Goal: Transaction & Acquisition: Purchase product/service

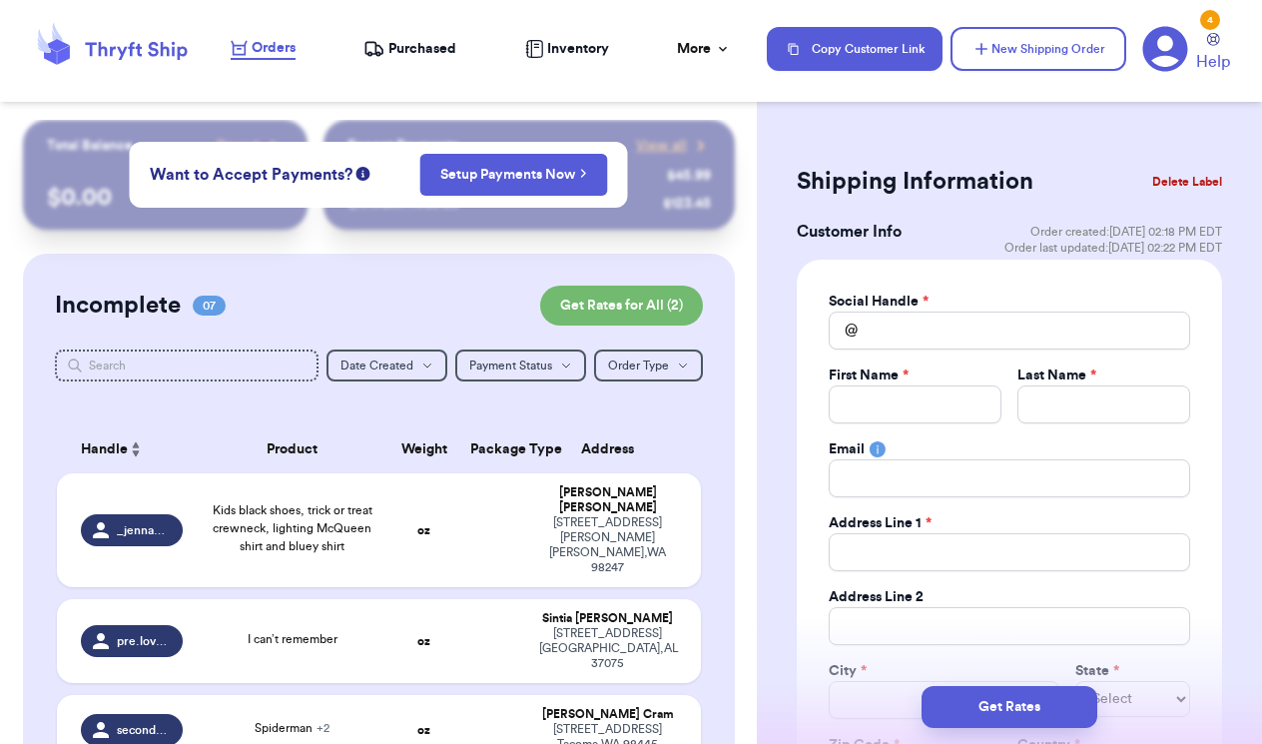
scroll to position [58, 0]
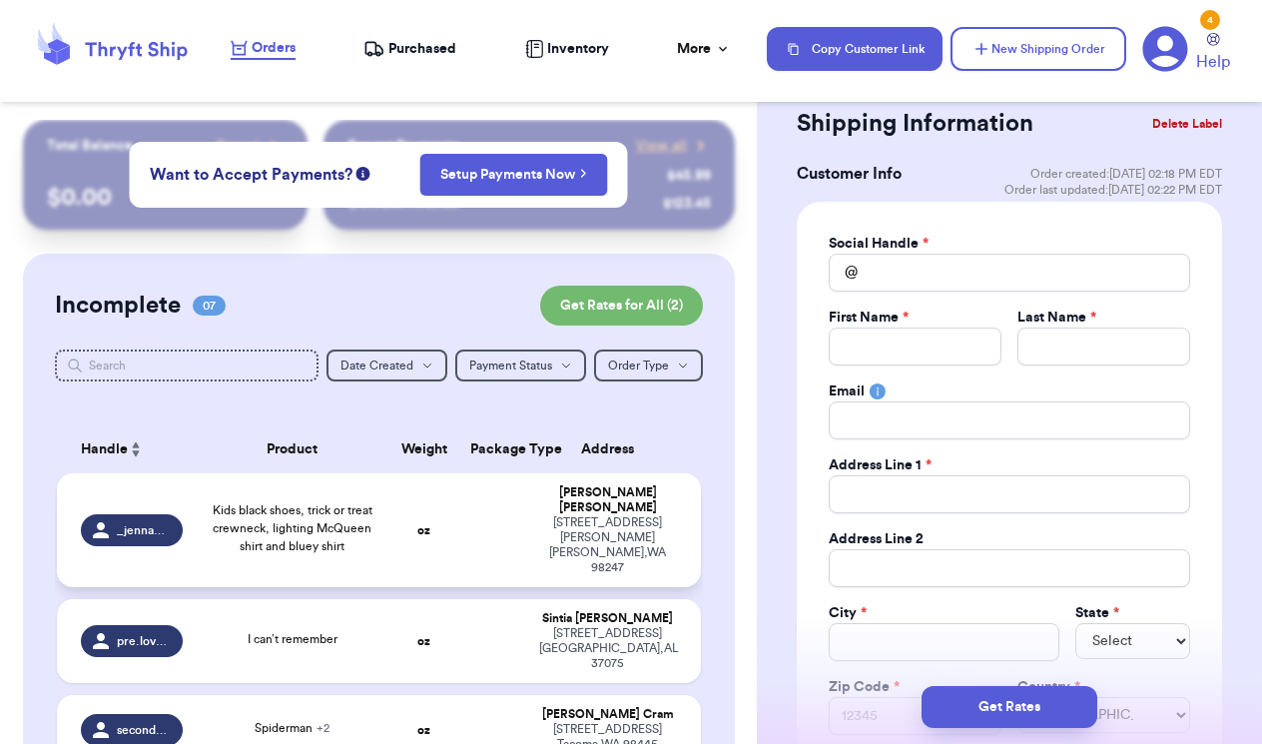
click at [383, 509] on td "Kids black shoes, trick or treat crewneck, lighting McQueen shirt and bluey shi…" at bounding box center [292, 530] width 194 height 114
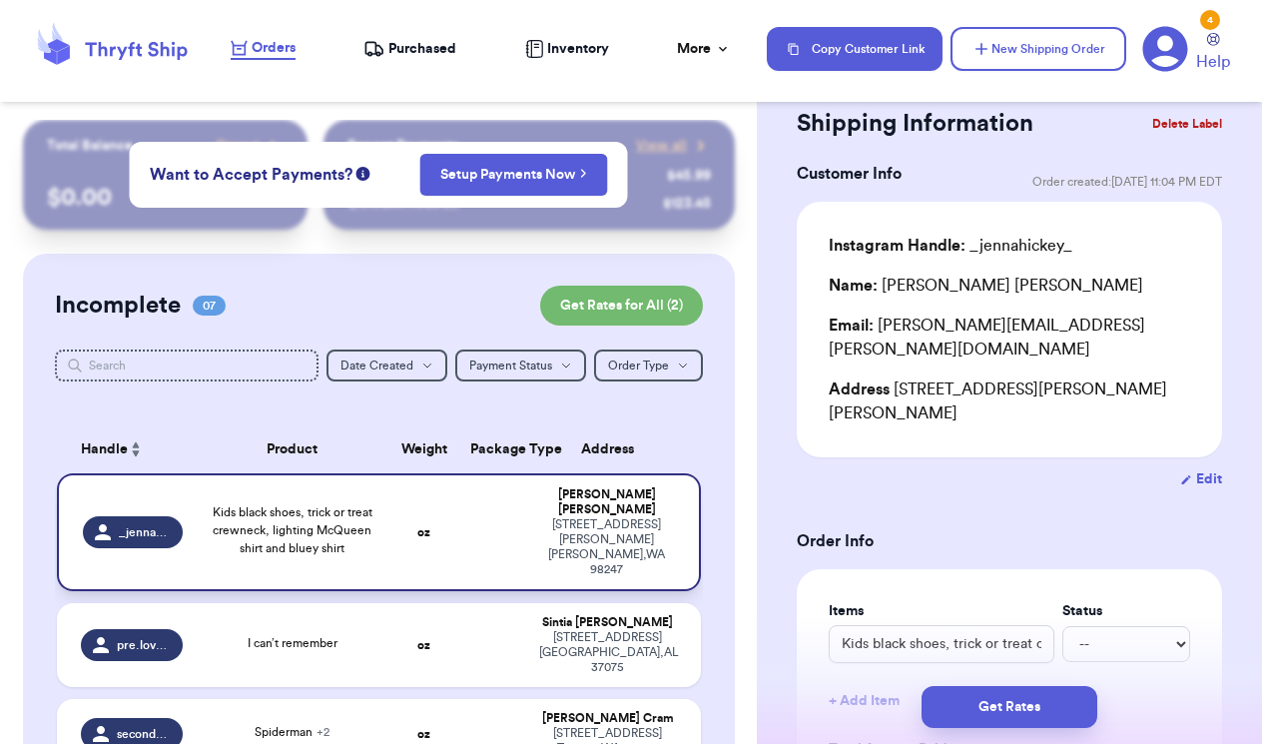
type input "Kids black shoes, trick or treat crewneck, lighting McQueen shirt and bluey shi…"
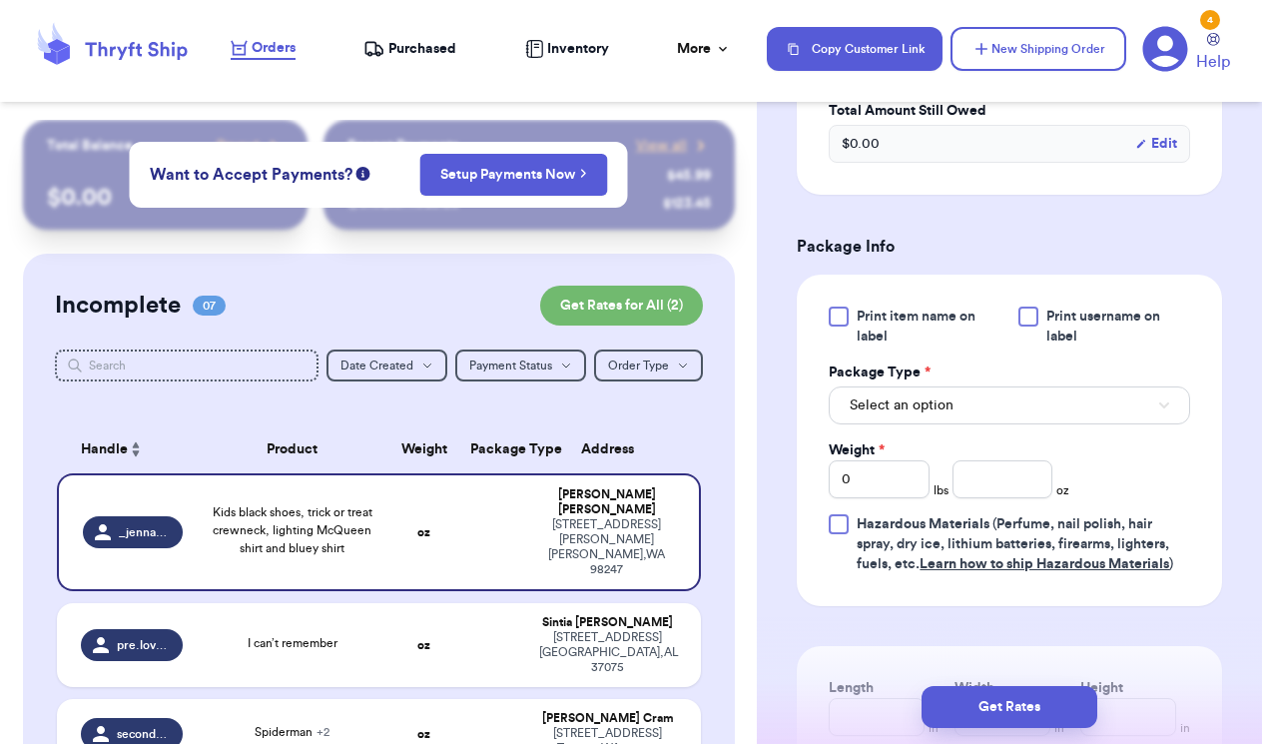
scroll to position [837, 0]
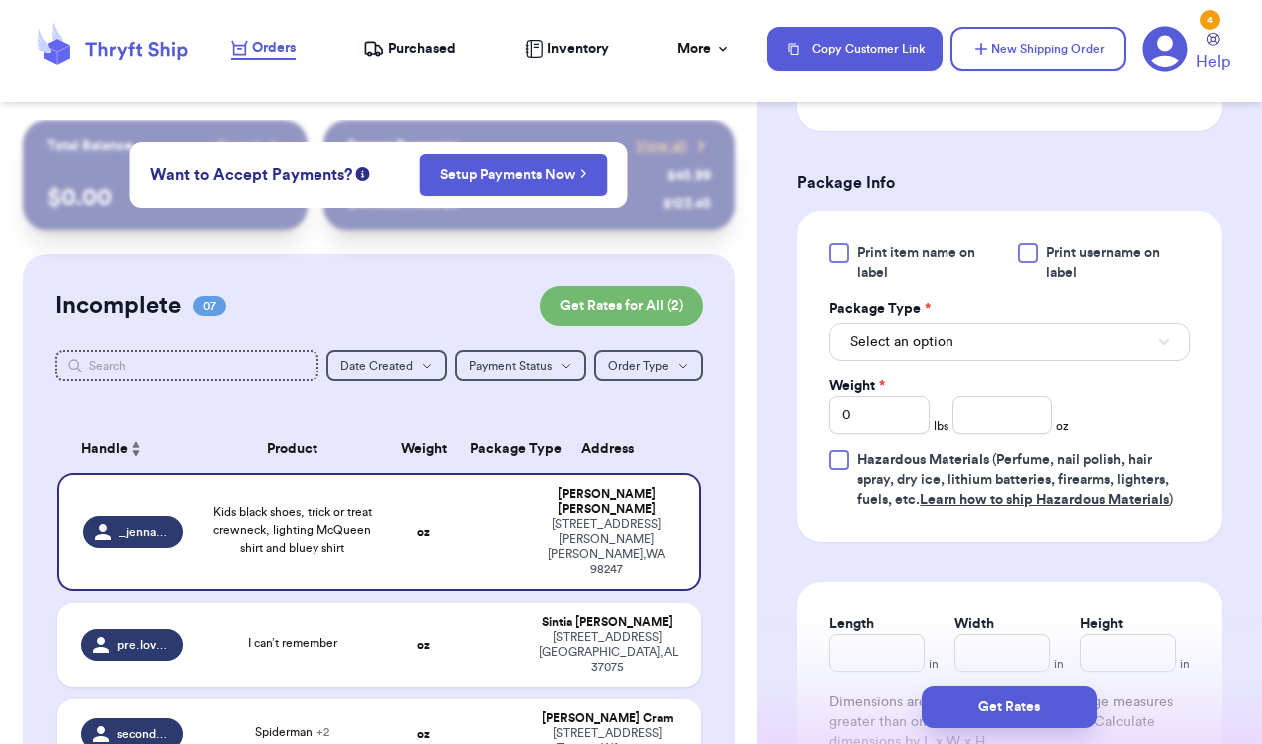
click at [940, 331] on span "Select an option" at bounding box center [901, 341] width 104 height 20
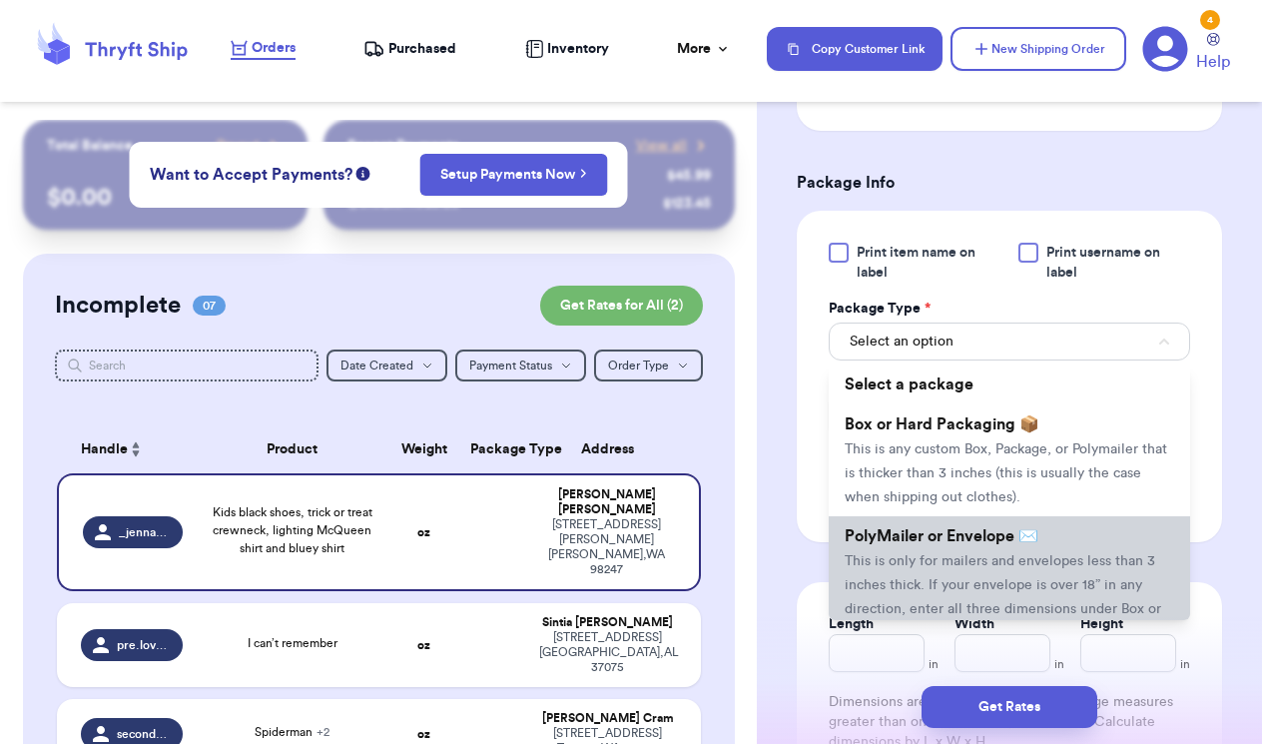
click at [921, 528] on span "PolyMailer or Envelope ✉️" at bounding box center [941, 536] width 194 height 16
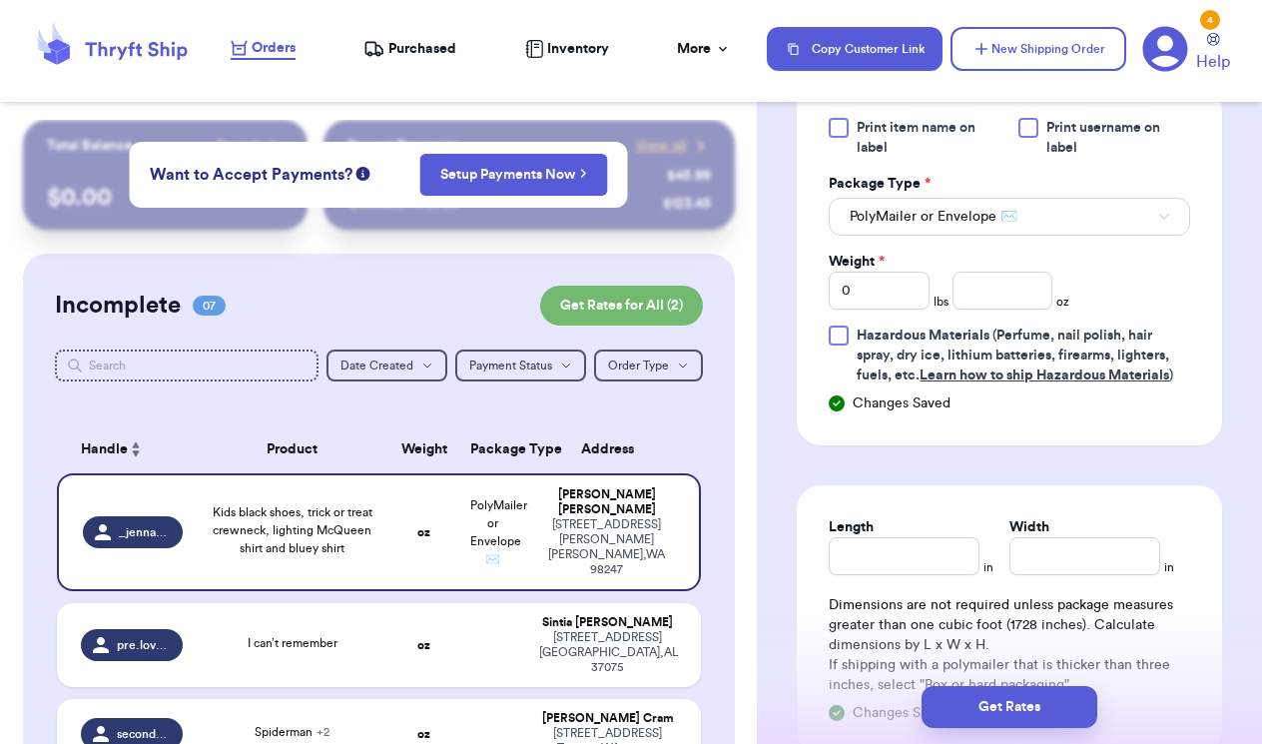
scroll to position [958, 0]
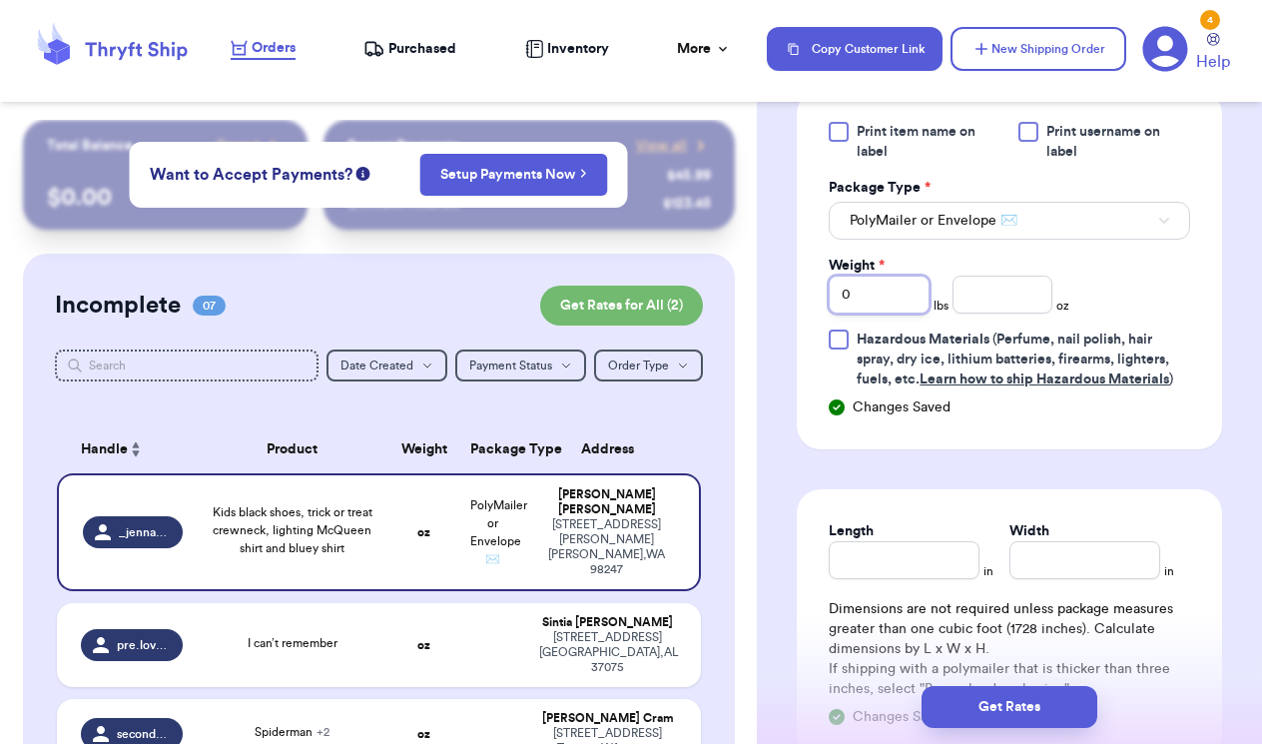
click at [875, 275] on input "0" at bounding box center [878, 294] width 101 height 38
type input "01"
click at [875, 275] on input "01" at bounding box center [878, 294] width 101 height 38
type input "1"
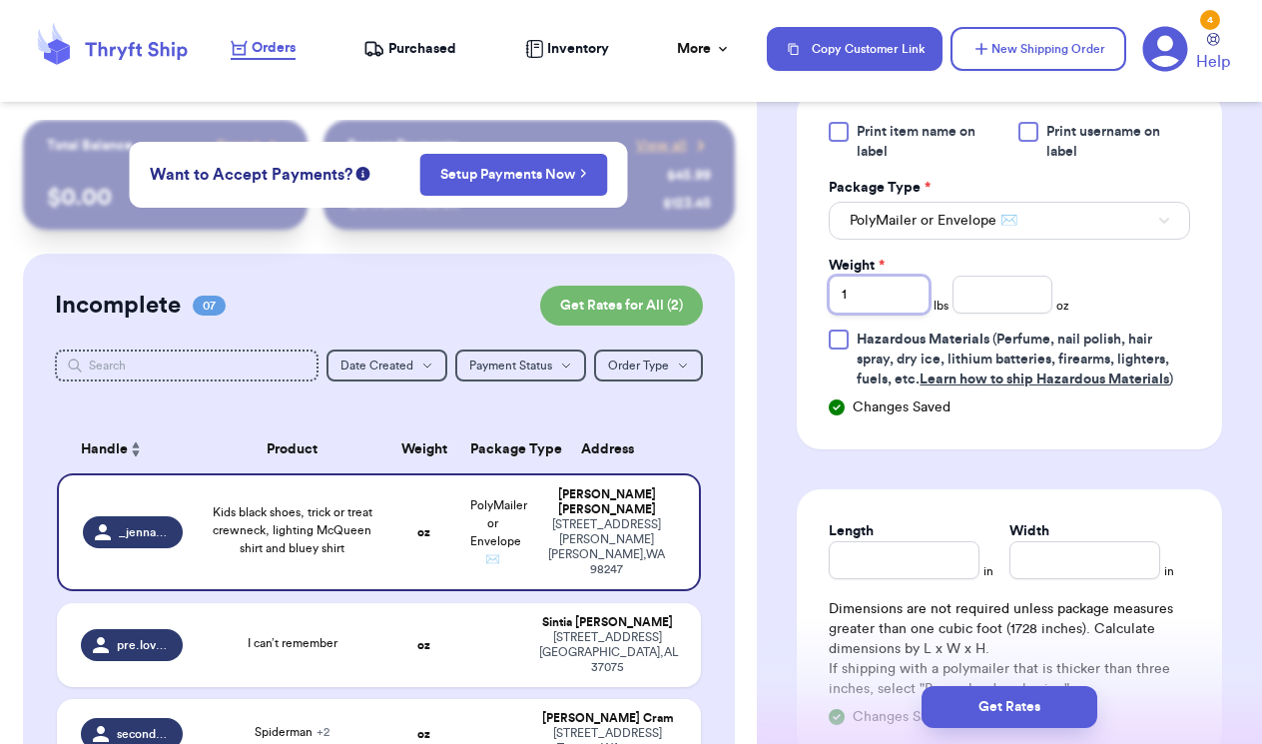
type input "1"
click at [991, 275] on input "number" at bounding box center [1002, 294] width 101 height 38
type input ".5"
click at [1109, 389] on div "Print item name on label Print username on label Package Type * PolyMailer or E…" at bounding box center [1009, 269] width 425 height 359
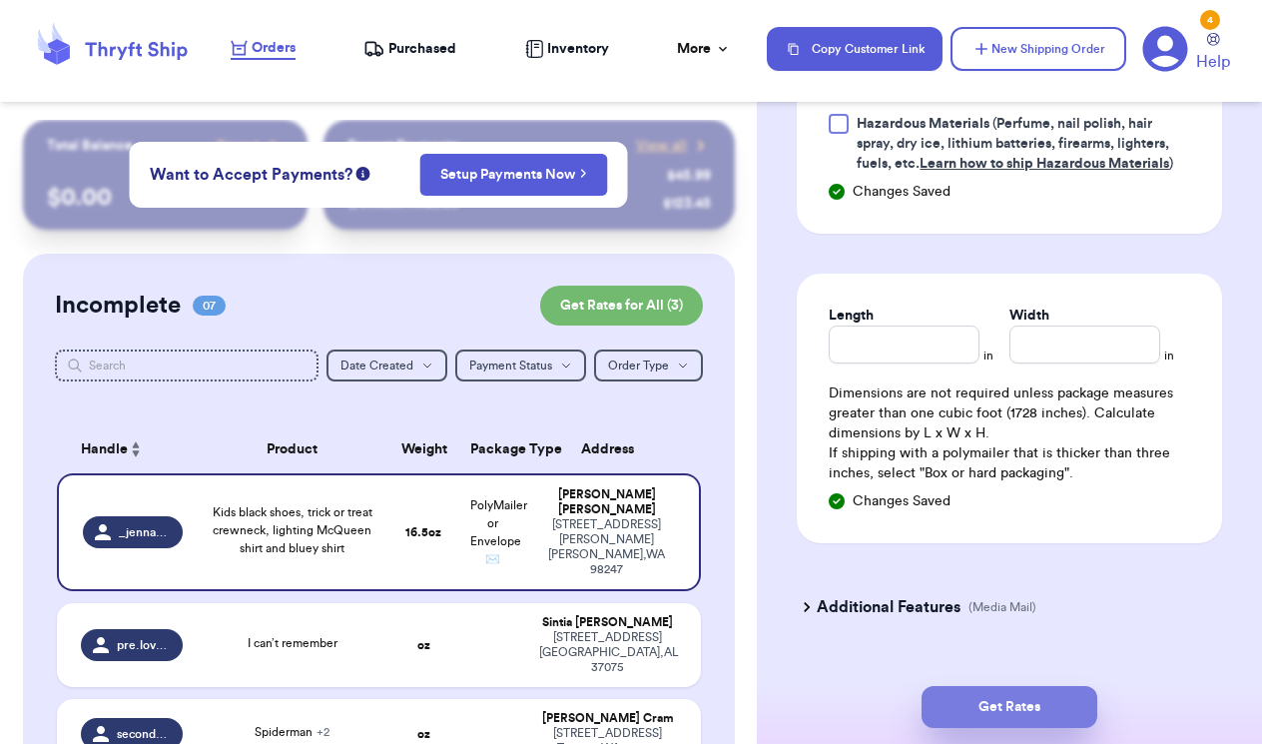
scroll to position [1173, 0]
click at [1047, 693] on button "Get Rates" at bounding box center [1009, 707] width 176 height 42
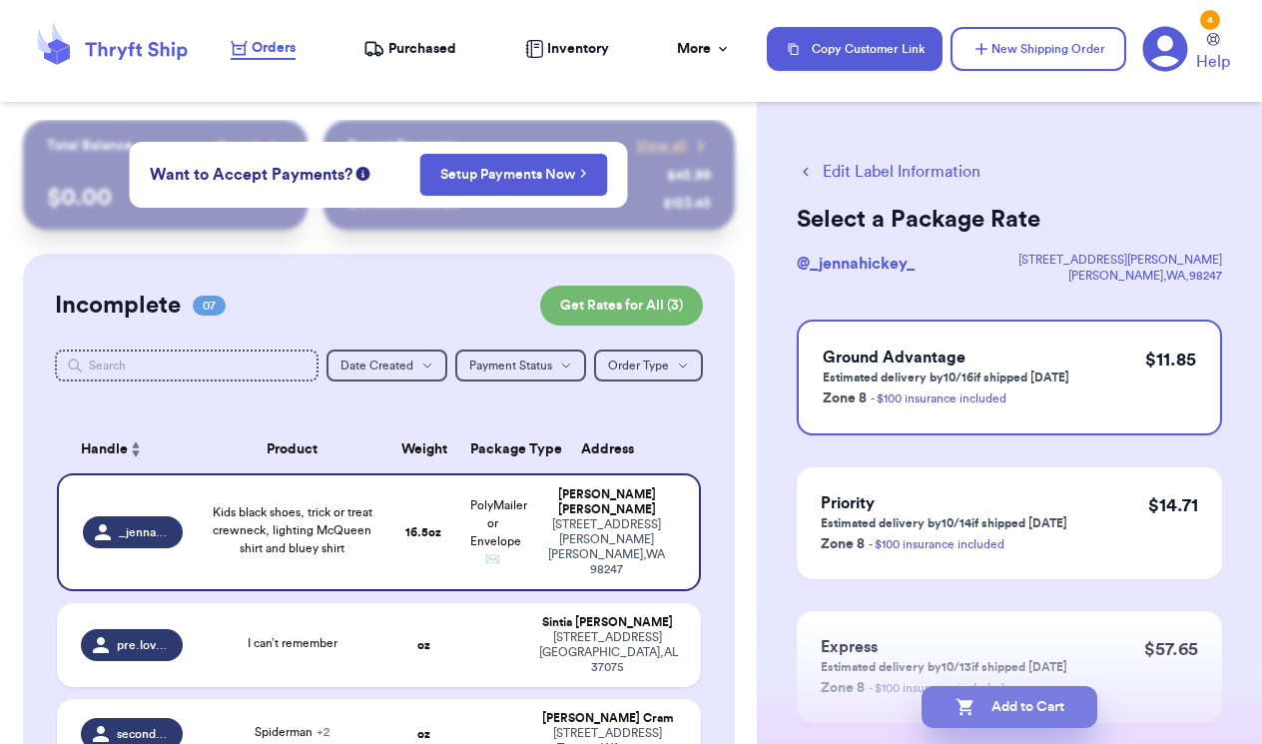
click at [999, 709] on button "Add to Cart" at bounding box center [1009, 707] width 176 height 42
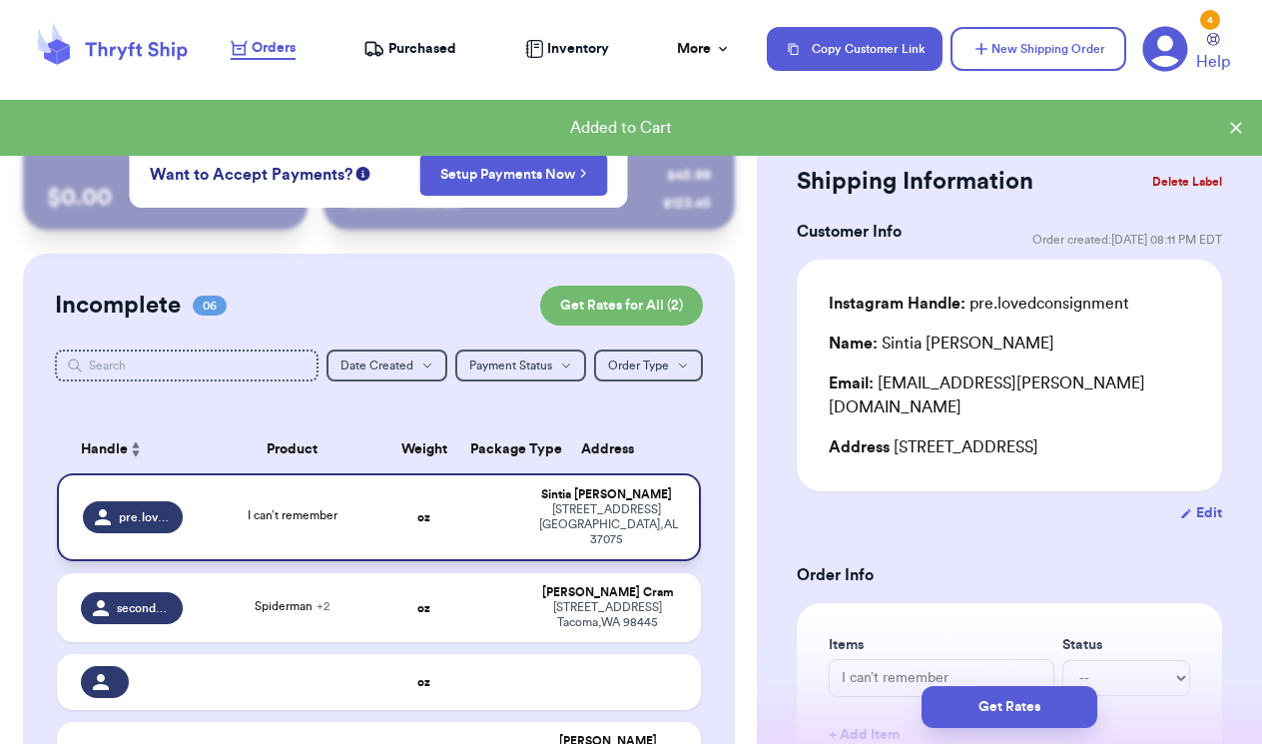
click at [282, 521] on span "I can’t remember" at bounding box center [293, 515] width 90 height 12
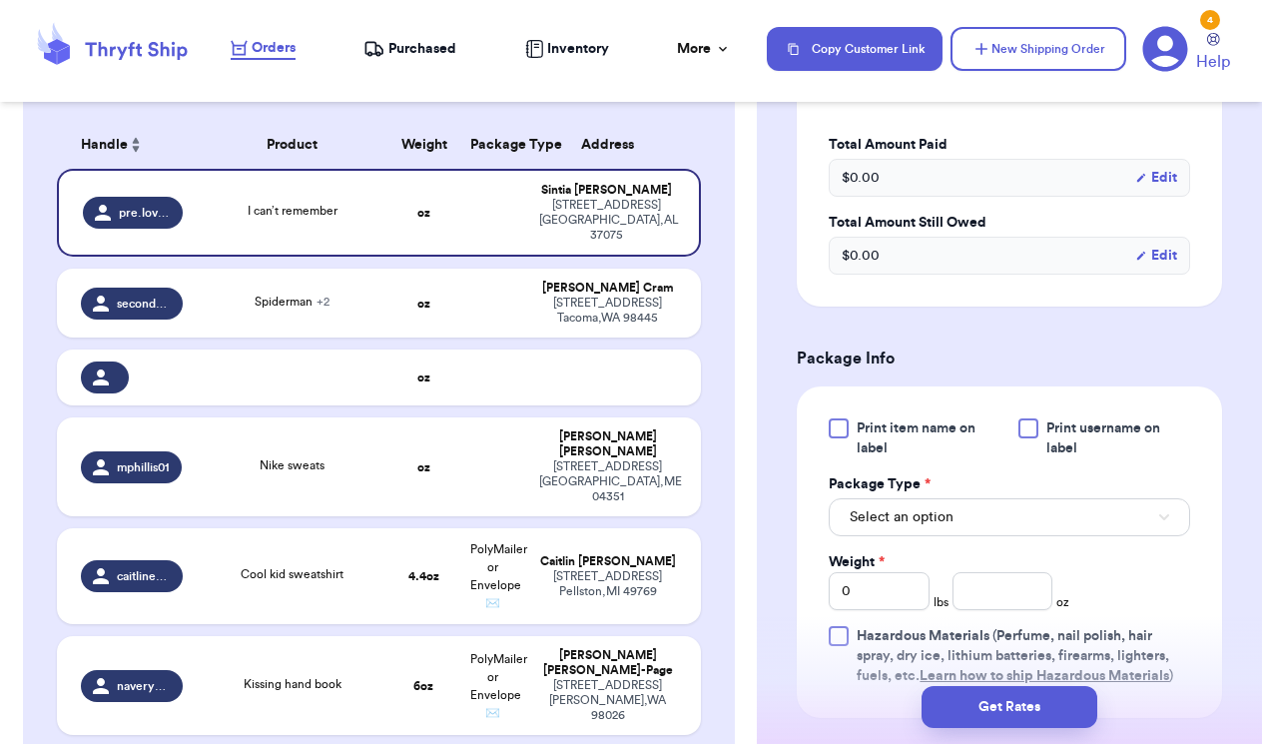
scroll to position [646, 0]
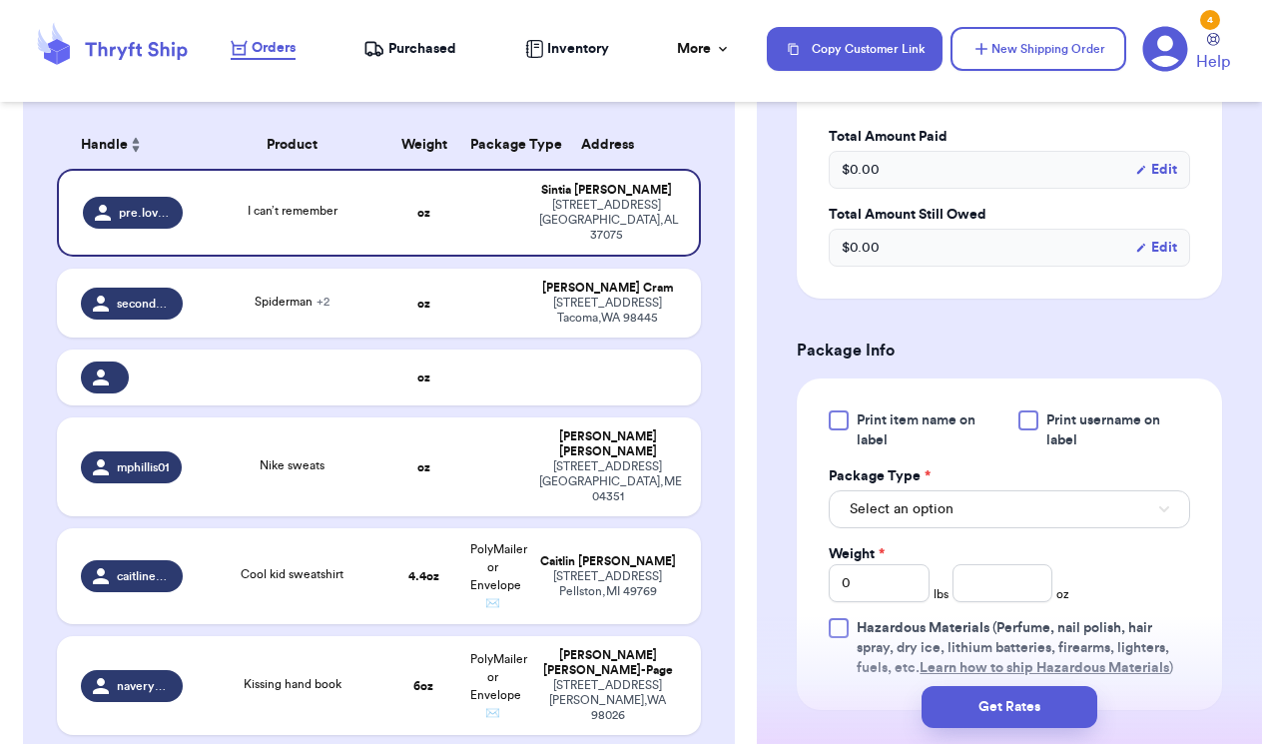
click at [909, 508] on span "Select an option" at bounding box center [901, 509] width 104 height 20
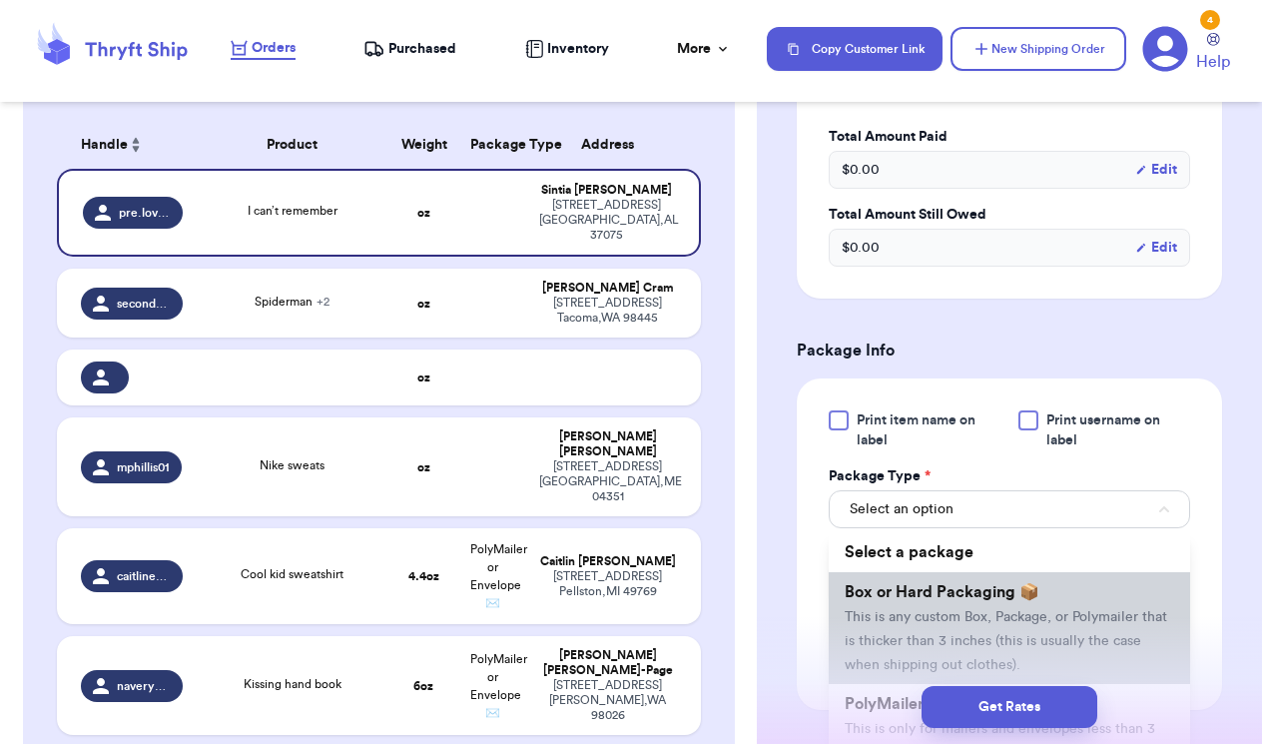
scroll to position [66, 0]
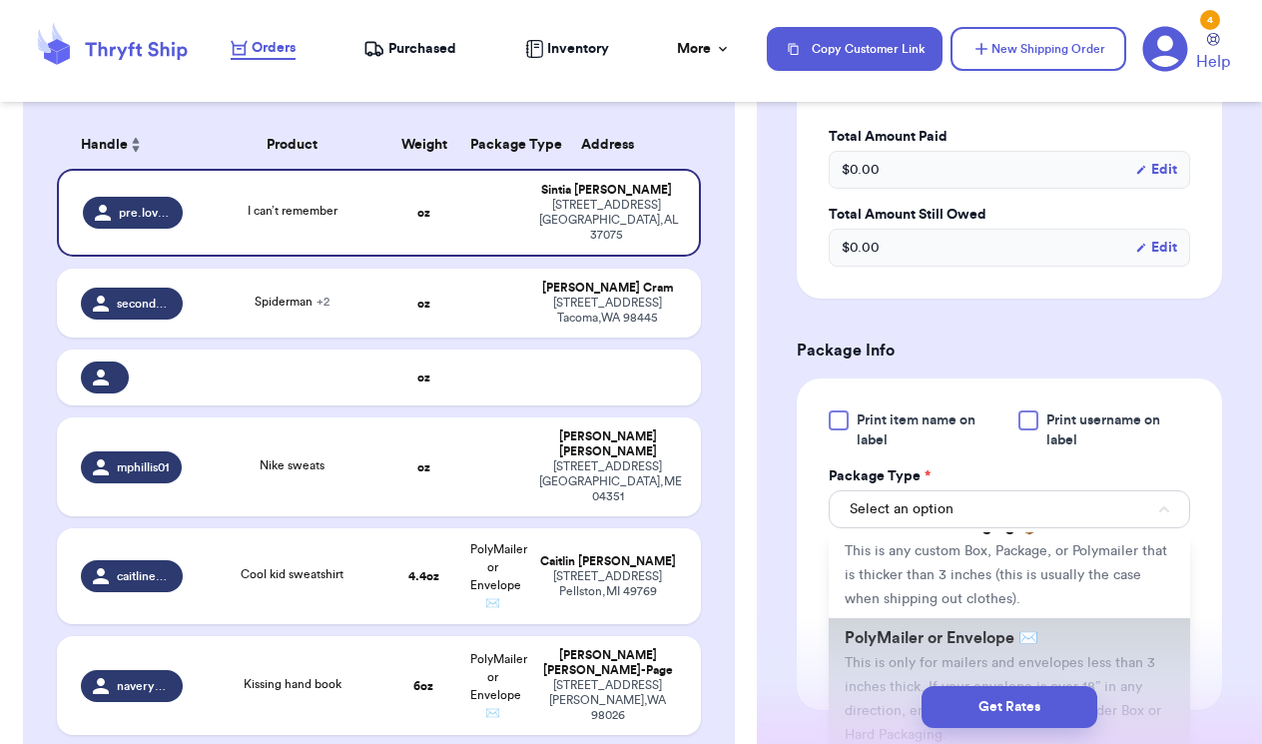
click at [896, 646] on span "PolyMailer or Envelope ✉️" at bounding box center [941, 638] width 194 height 16
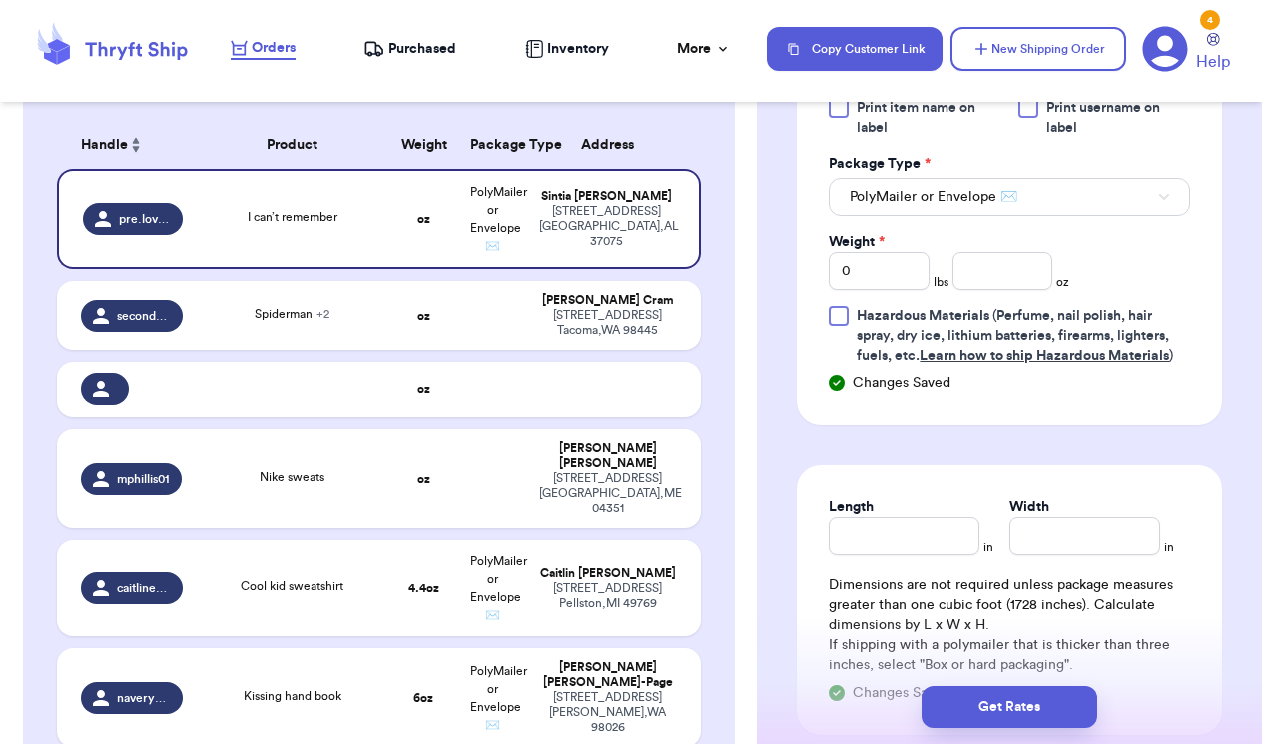
scroll to position [973, 0]
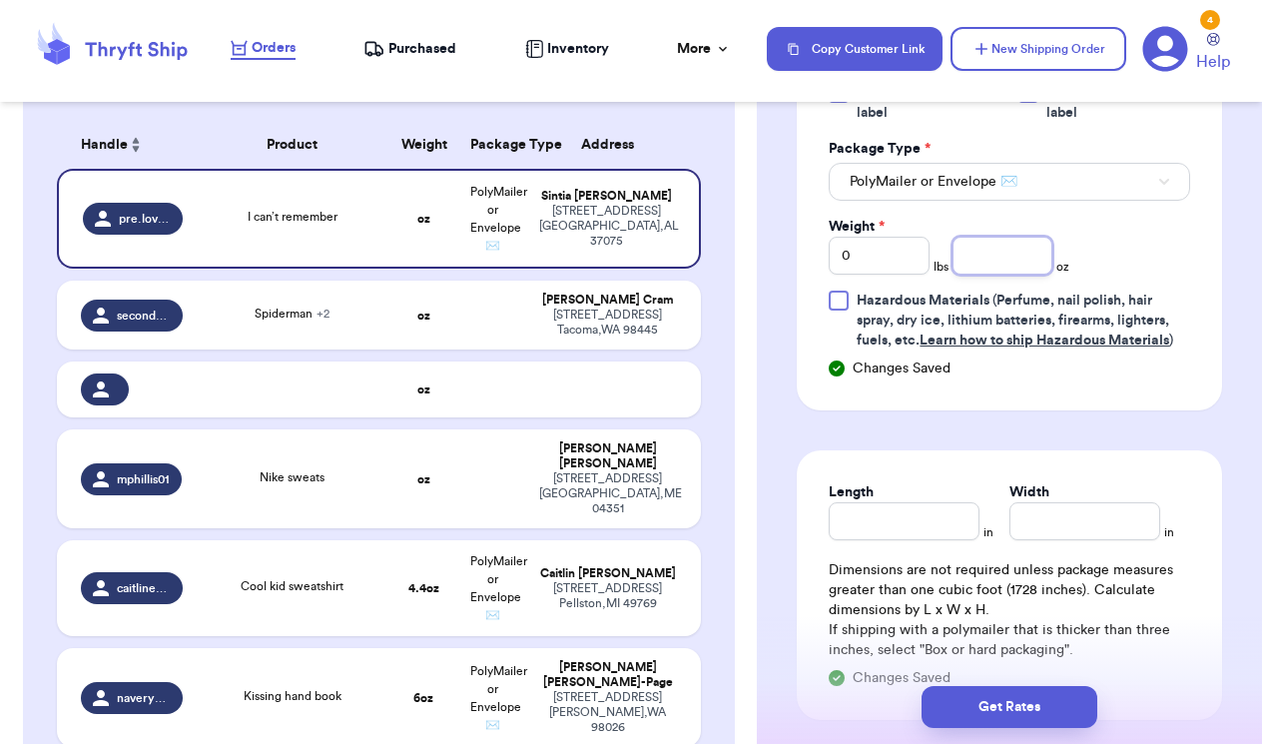
click at [1014, 251] on input "number" at bounding box center [1002, 256] width 101 height 38
type input "3"
click at [1032, 703] on button "Get Rates" at bounding box center [1009, 707] width 176 height 42
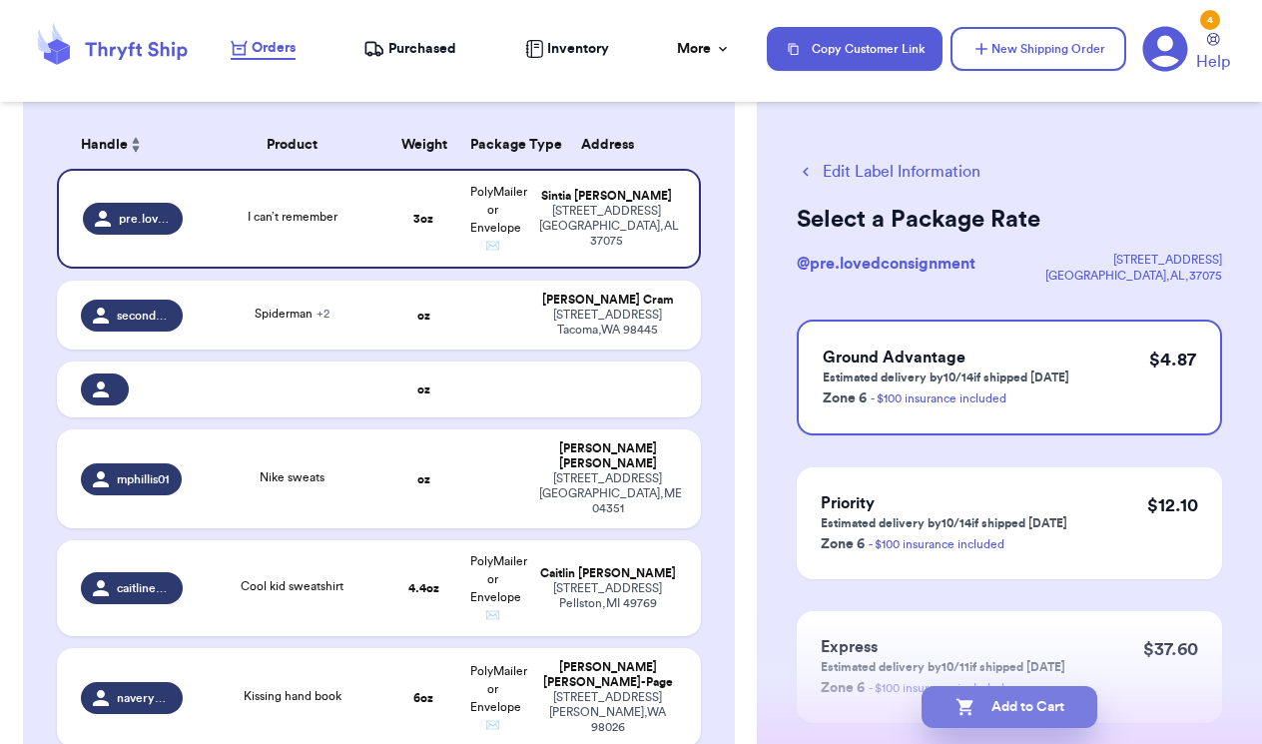
click at [1000, 699] on button "Add to Cart" at bounding box center [1009, 707] width 176 height 42
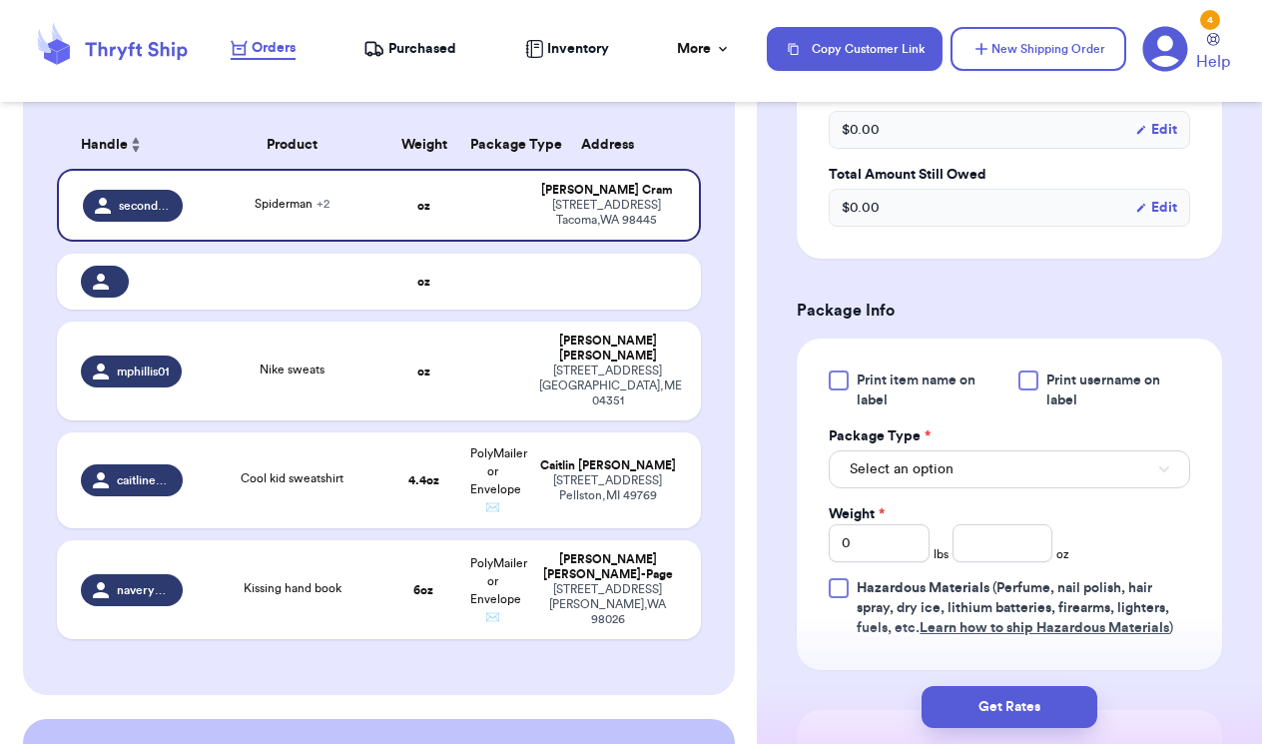
scroll to position [790, 0]
drag, startPoint x: 1022, startPoint y: 494, endPoint x: 1018, endPoint y: 480, distance: 14.5
click at [1022, 493] on div "Print item name on label Print username on label Package Type * Select an optio…" at bounding box center [1008, 502] width 361 height 268
click at [1017, 473] on button "Select an option" at bounding box center [1008, 467] width 361 height 38
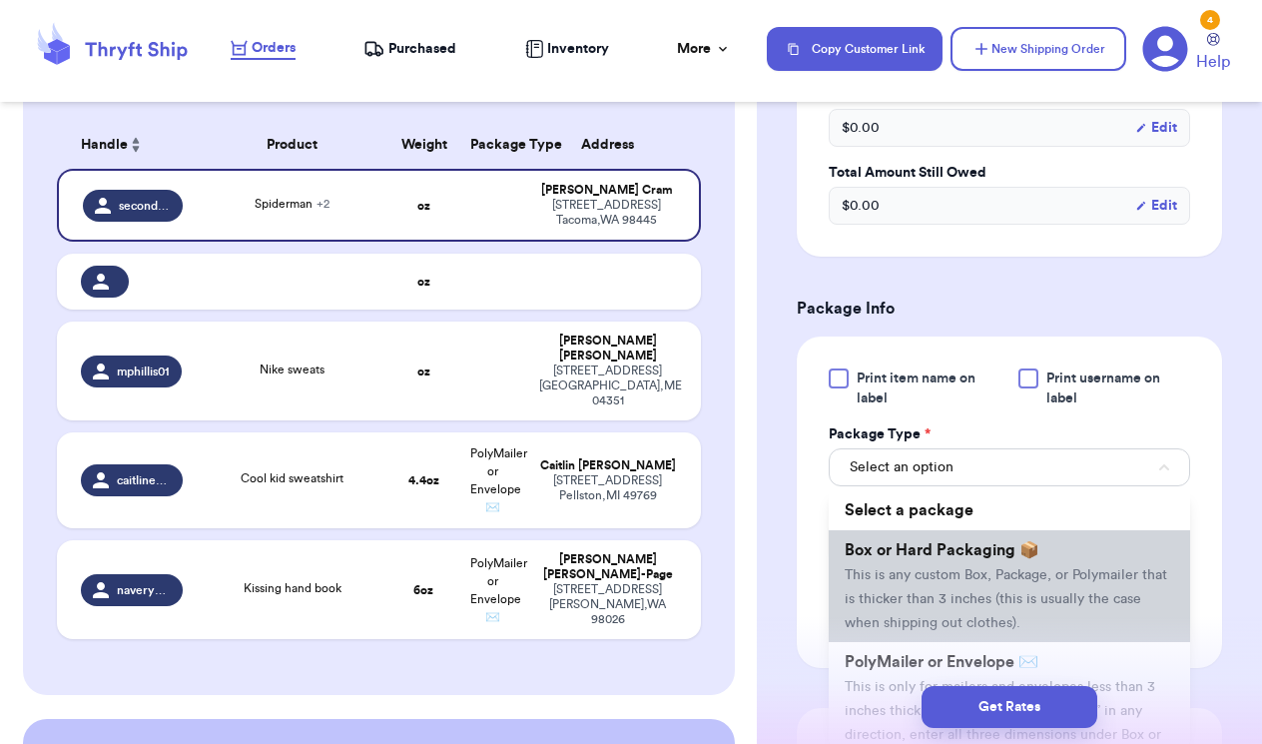
click at [956, 597] on span "This is any custom Box, Package, or Polymailer that is thicker than 3 inches (t…" at bounding box center [1005, 599] width 322 height 62
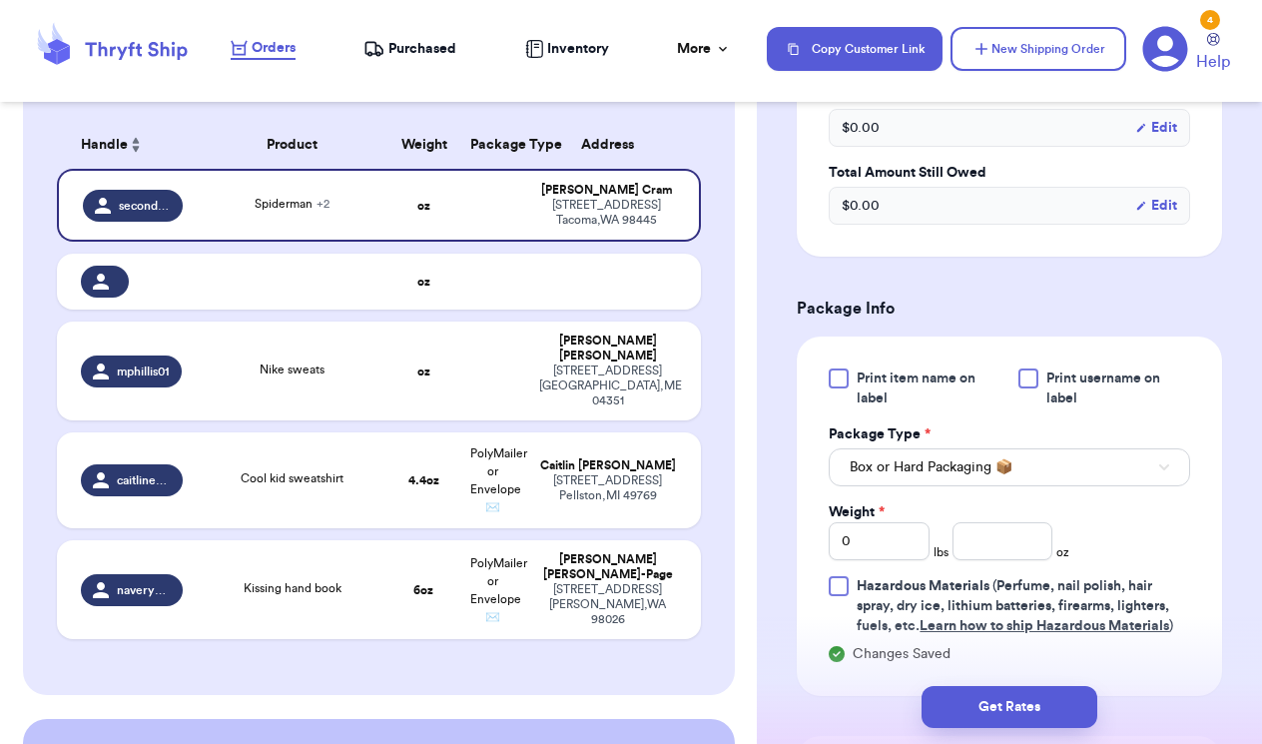
click at [953, 470] on span "Box or Hard Packaging 📦" at bounding box center [930, 467] width 163 height 20
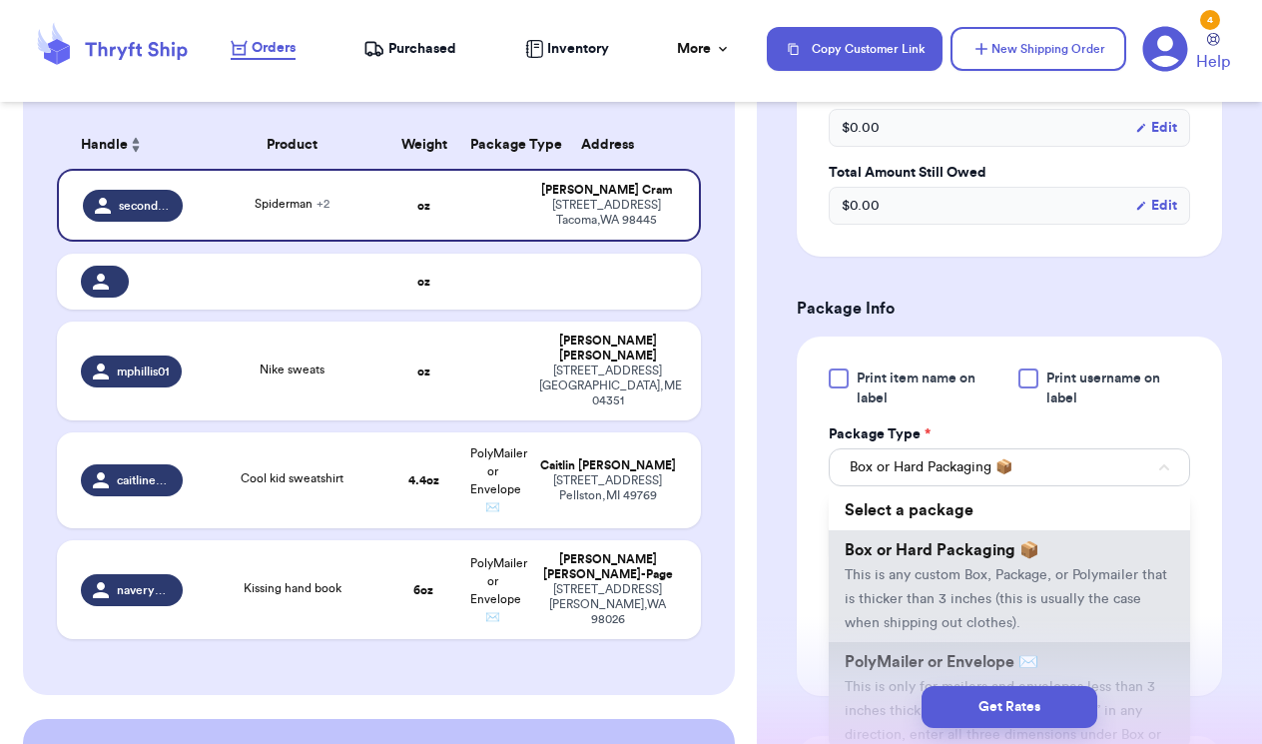
click at [906, 661] on span "PolyMailer or Envelope ✉️" at bounding box center [941, 662] width 194 height 16
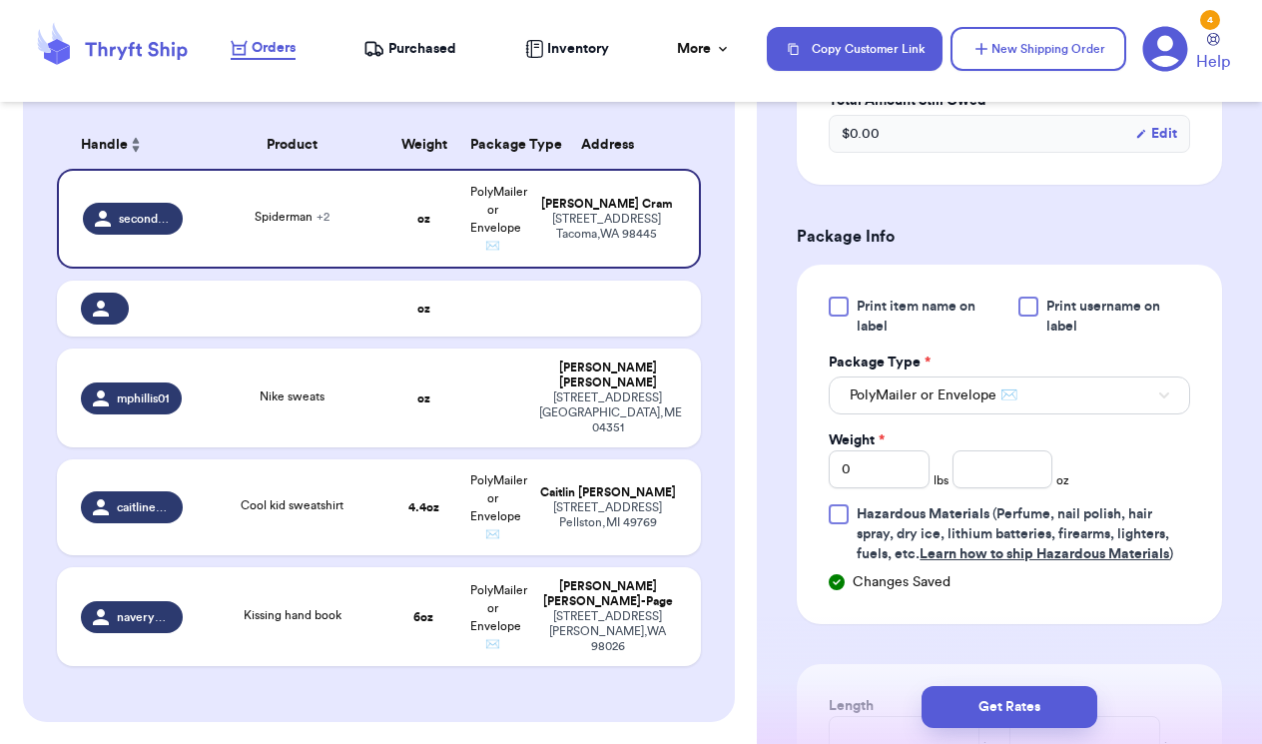
scroll to position [863, 0]
click at [894, 475] on input "0" at bounding box center [878, 467] width 101 height 38
type input "1"
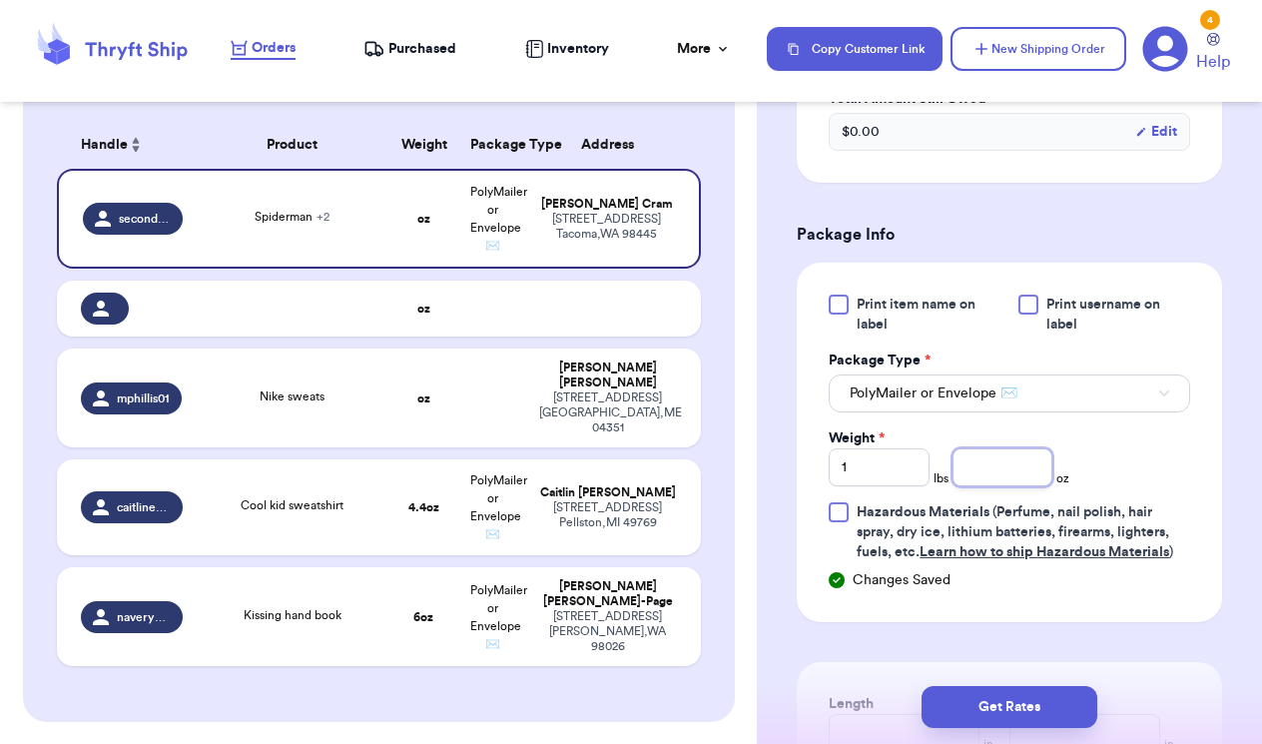
click at [993, 481] on input "number" at bounding box center [1002, 467] width 101 height 38
type input "6.5"
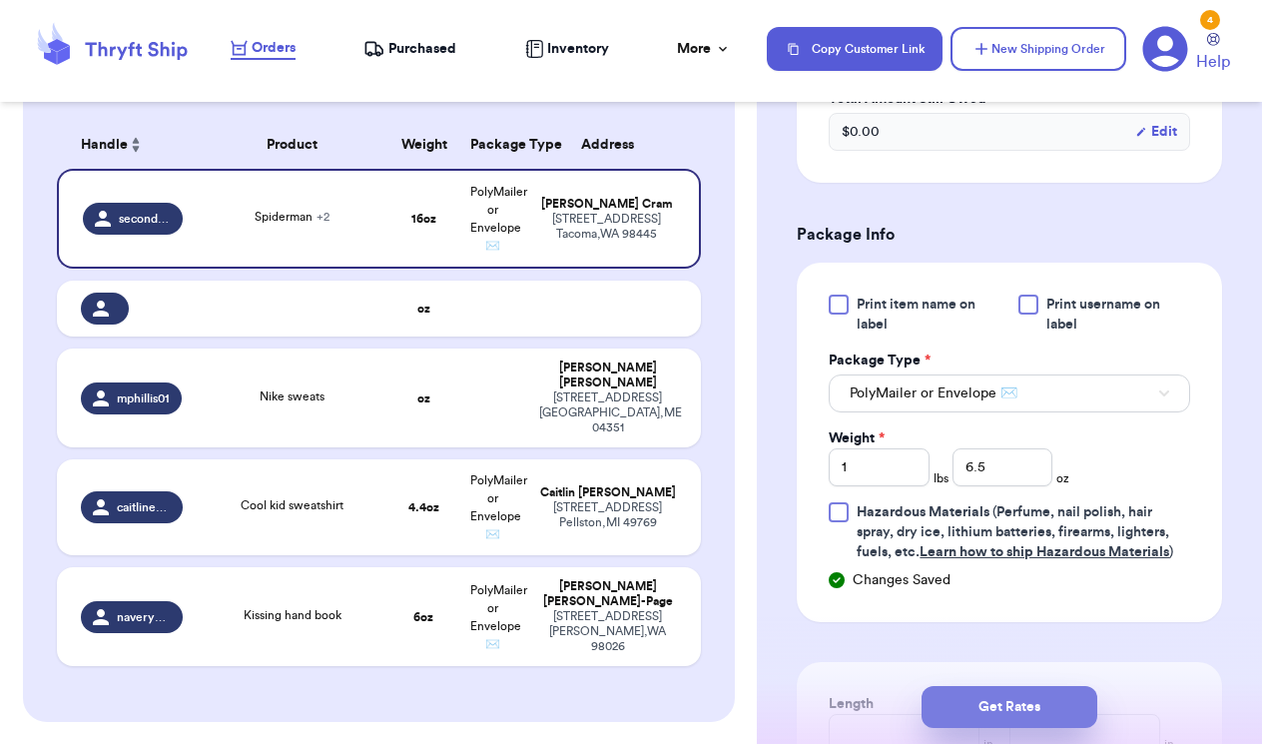
click at [1046, 700] on button "Get Rates" at bounding box center [1009, 707] width 176 height 42
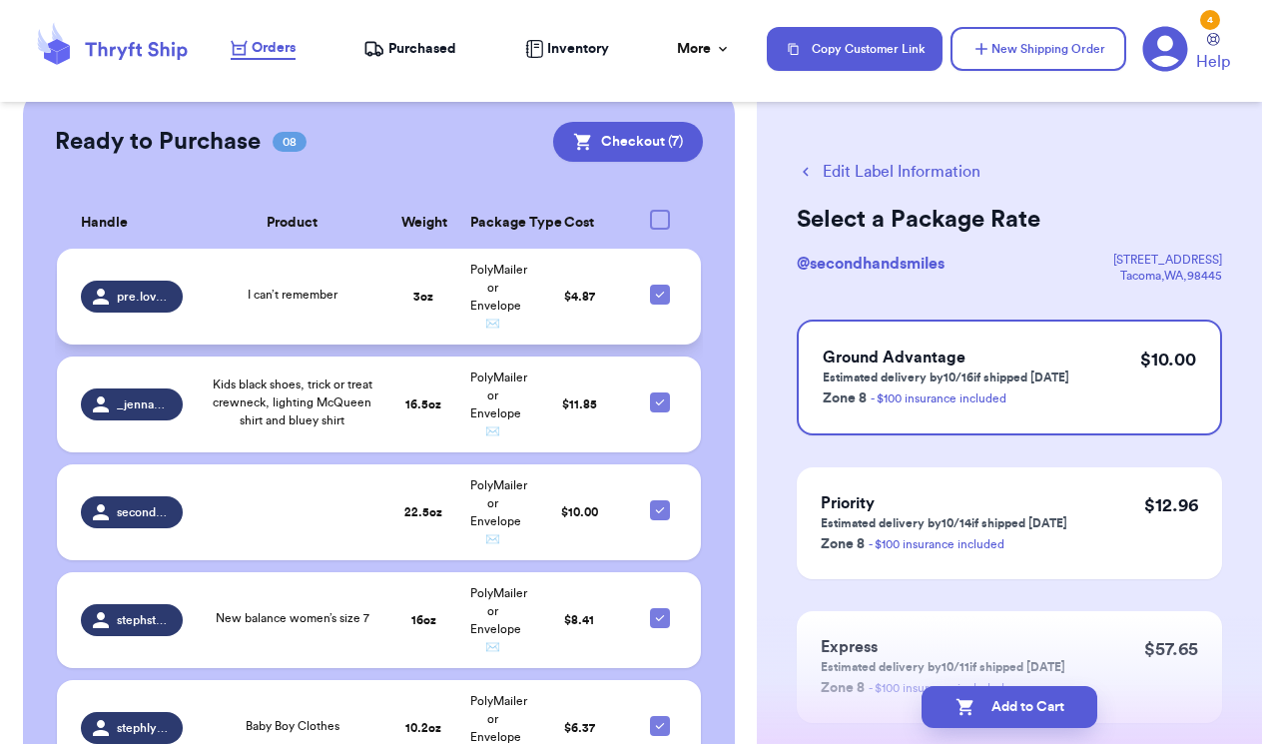
scroll to position [976, 0]
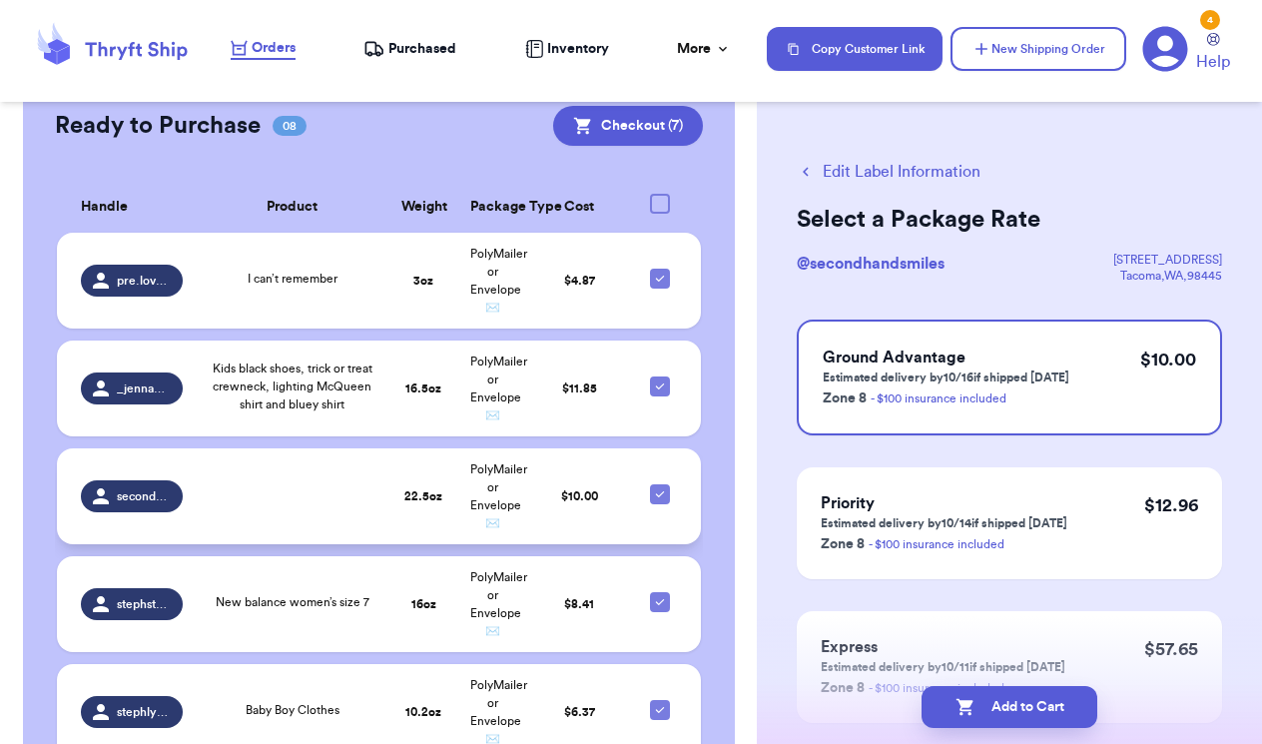
click at [659, 486] on icon at bounding box center [660, 494] width 16 height 16
click at [659, 483] on input "checkbox" at bounding box center [659, 483] width 1 height 1
checkbox input "false"
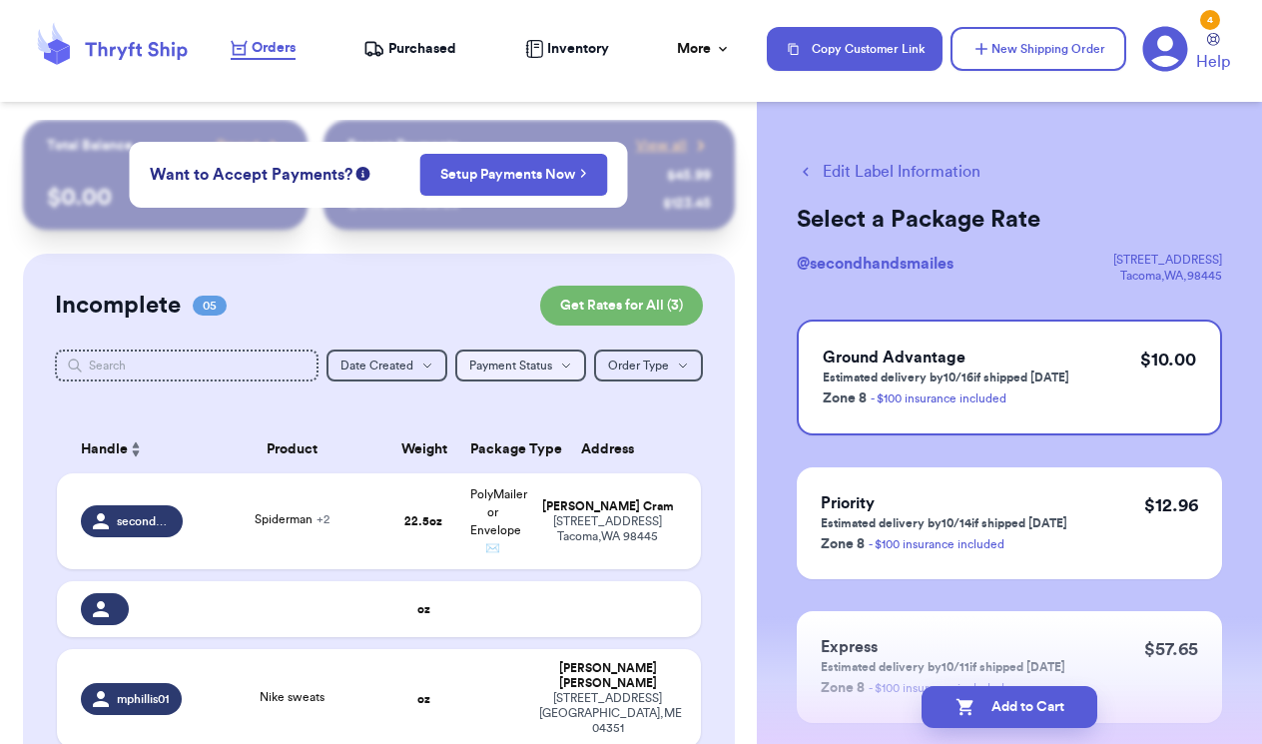
scroll to position [0, 0]
click at [295, 525] on span "Spiderman + 2" at bounding box center [292, 519] width 75 height 12
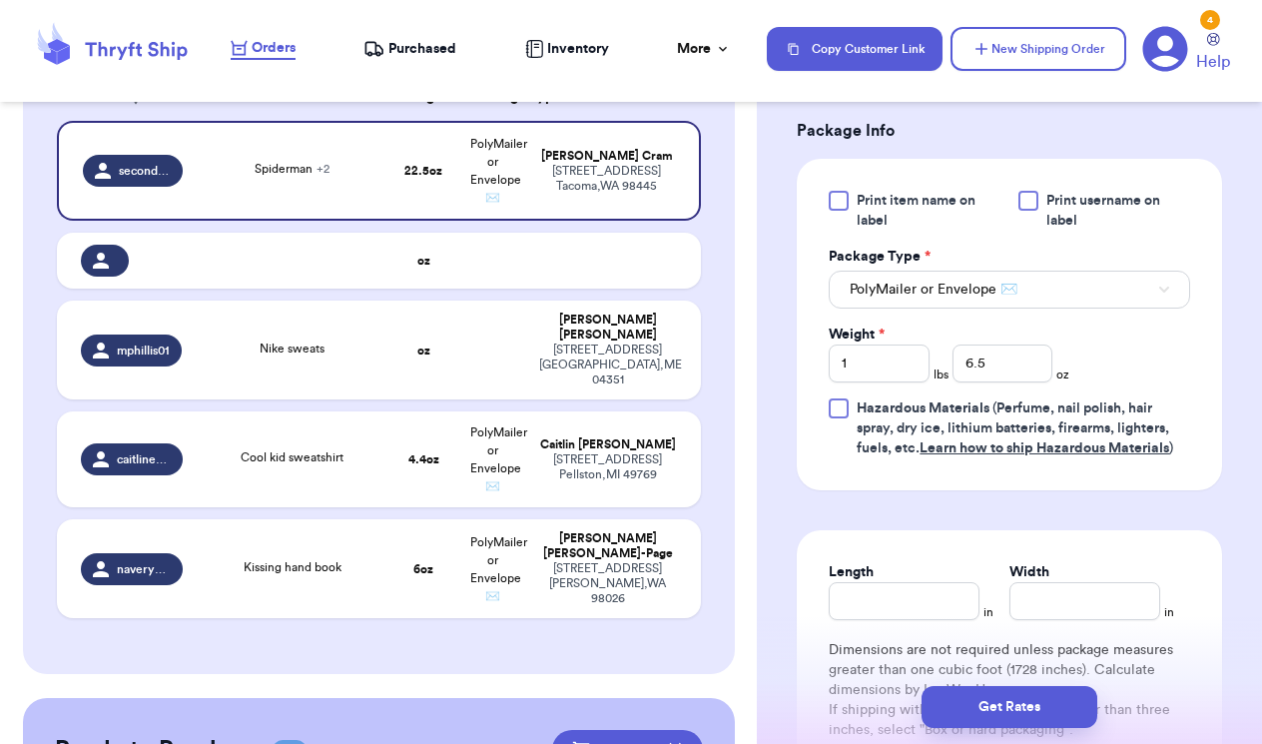
scroll to position [971, 0]
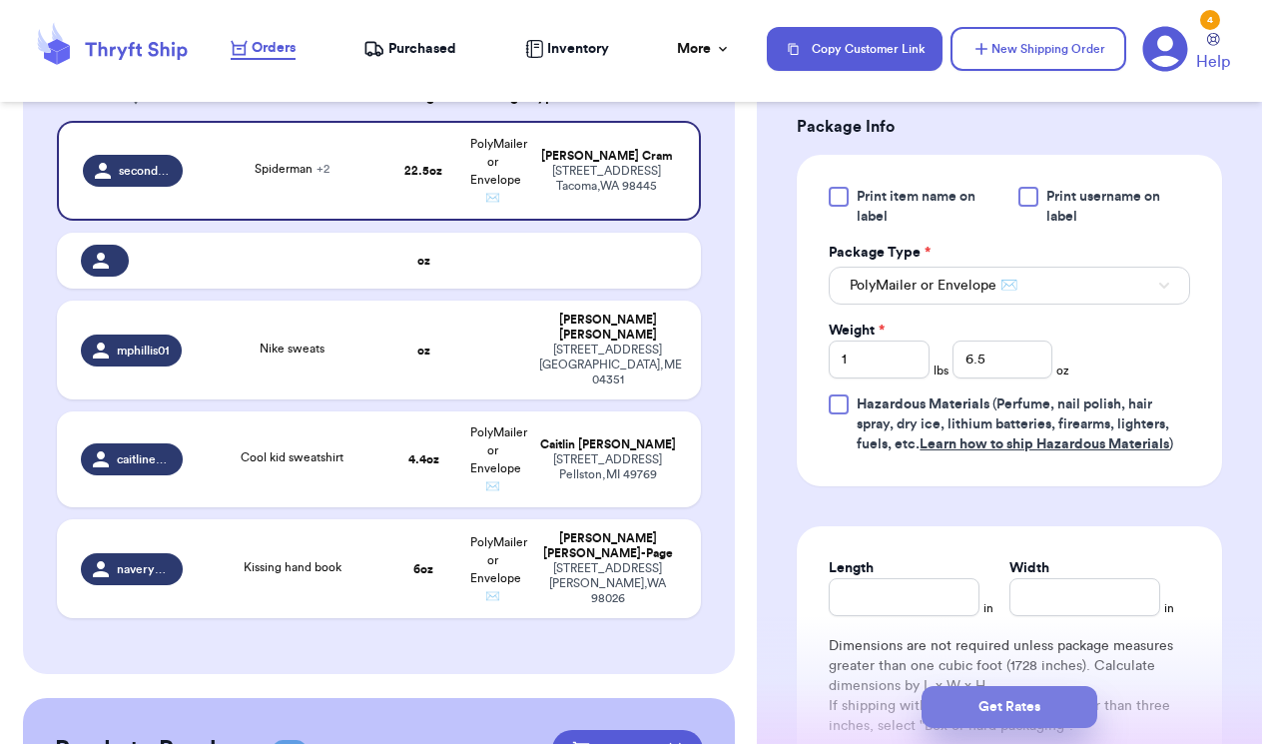
click at [1009, 694] on button "Get Rates" at bounding box center [1009, 707] width 176 height 42
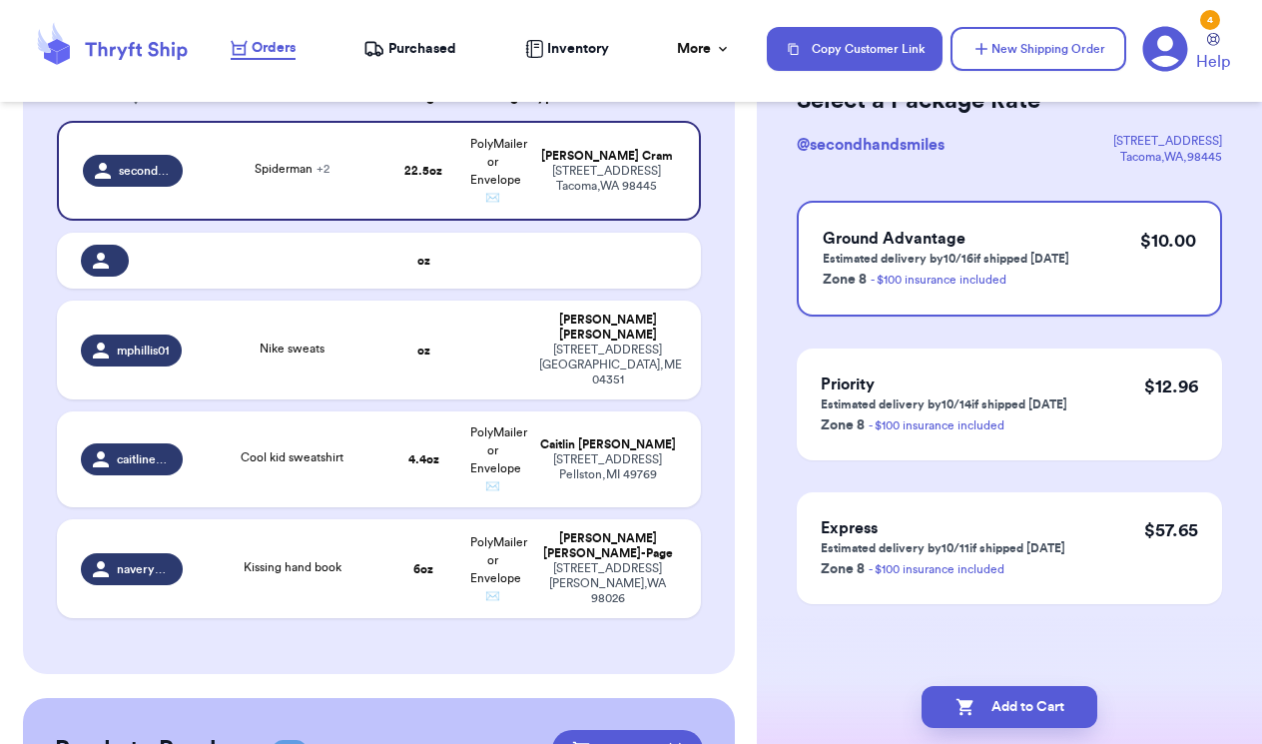
scroll to position [0, 0]
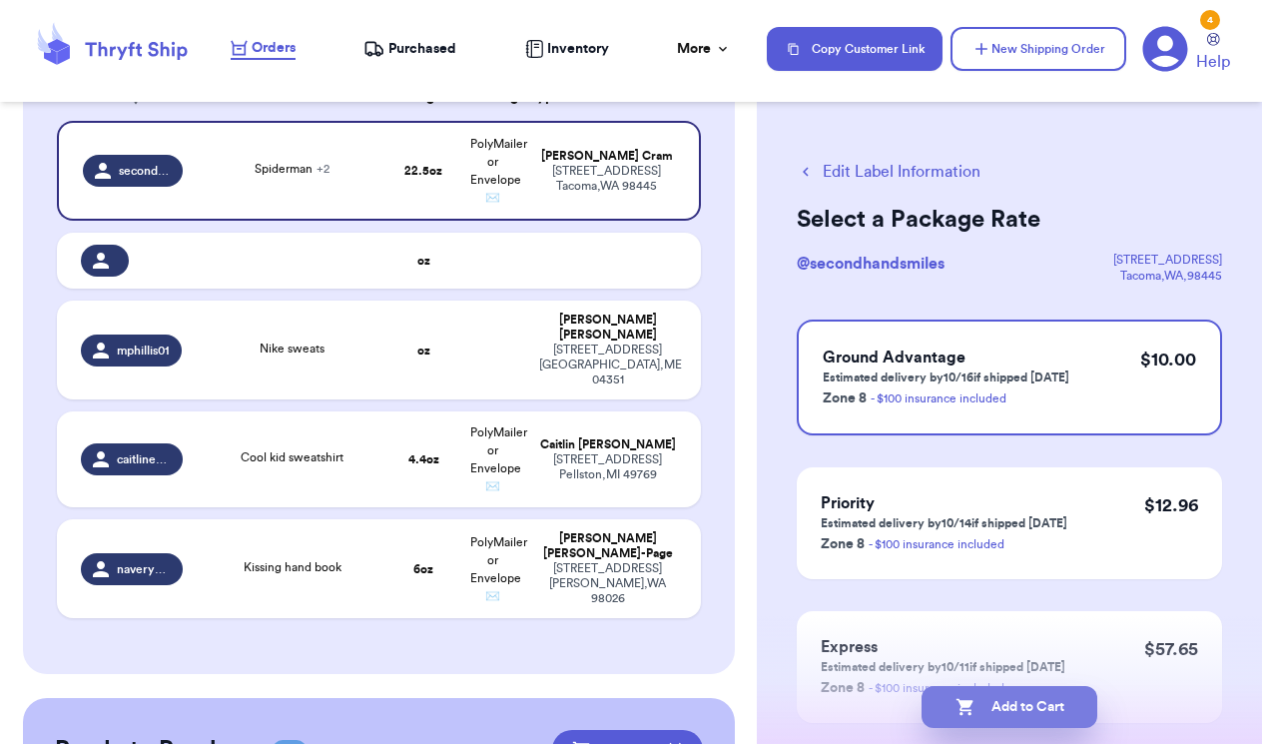
click at [1003, 703] on button "Add to Cart" at bounding box center [1009, 707] width 176 height 42
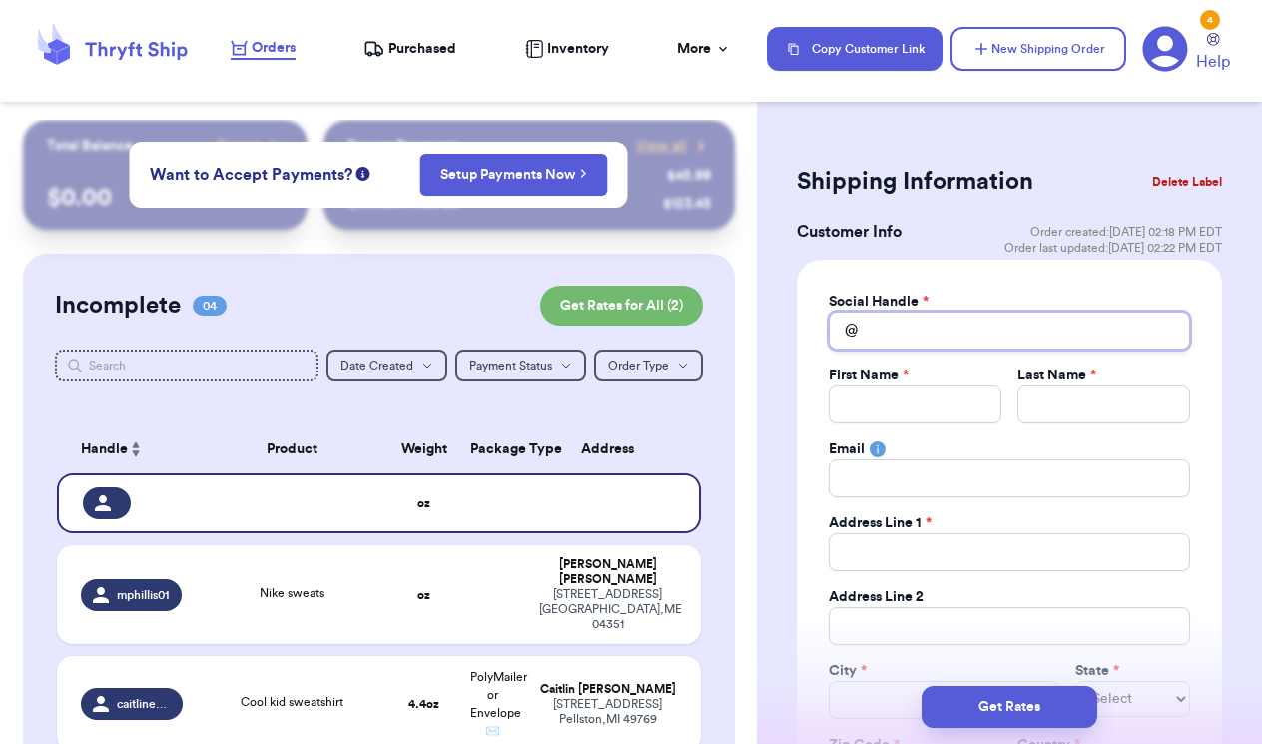
click at [928, 343] on input "Total Amount Paid" at bounding box center [1008, 330] width 361 height 38
type input "j"
type input "ju"
type input "jus"
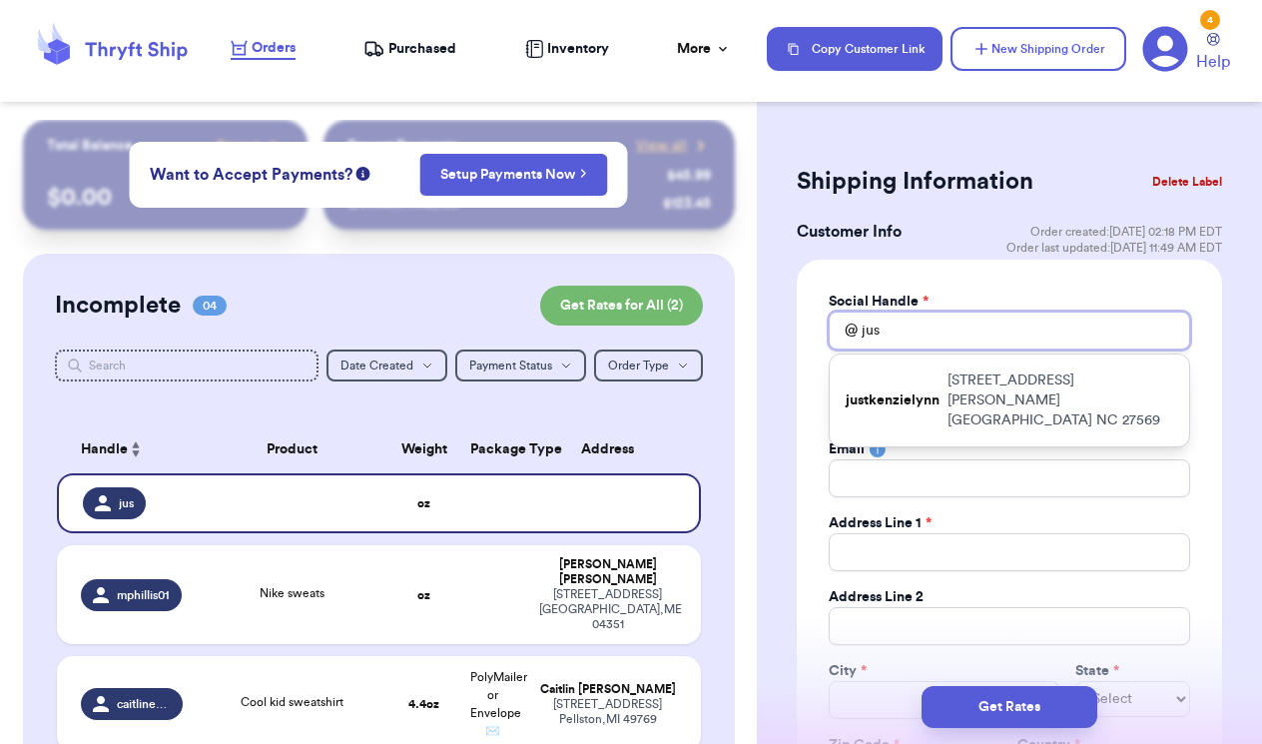
type input "just"
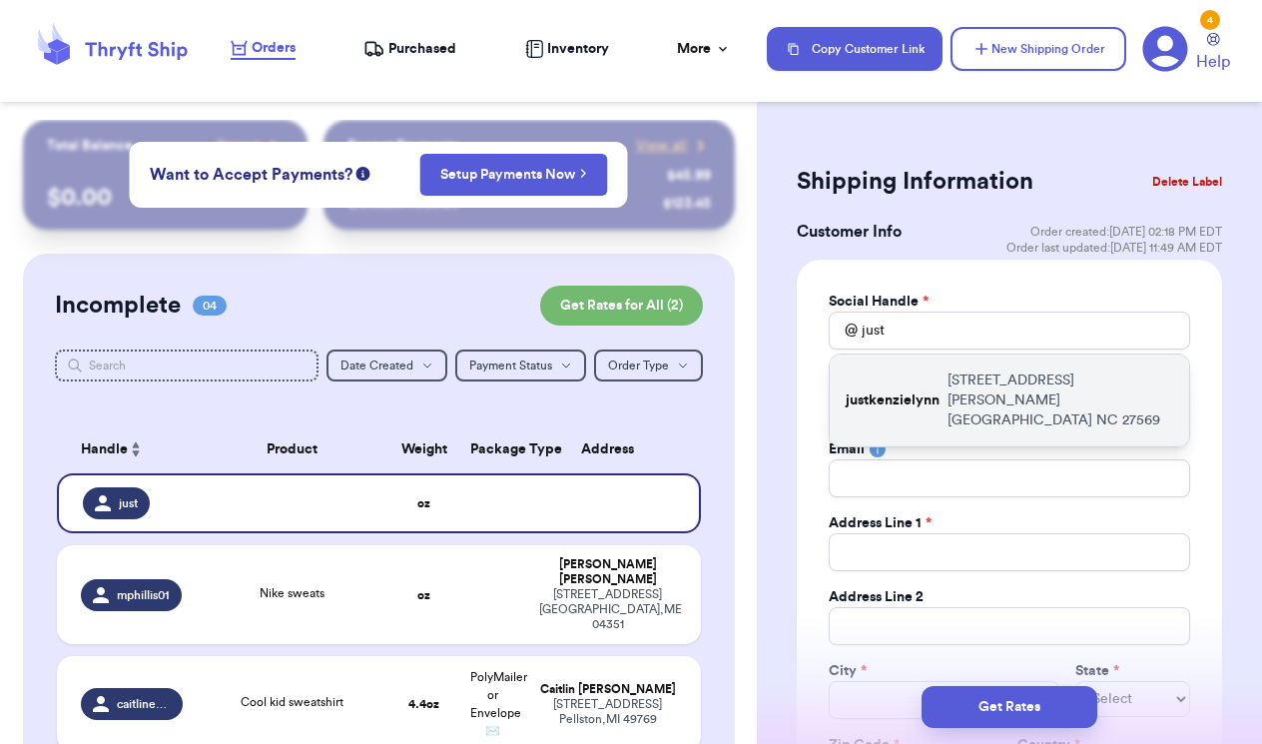
click at [916, 393] on p "justkenzielynn" at bounding box center [892, 400] width 94 height 20
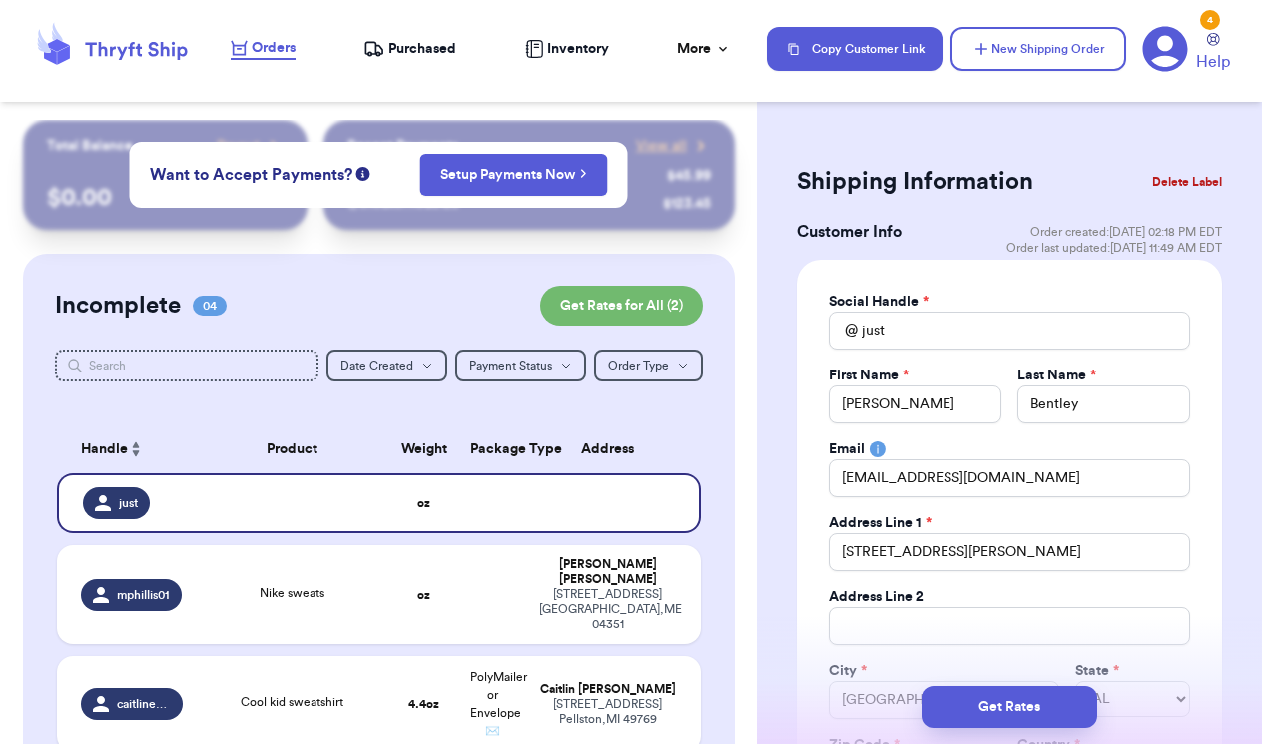
type input "justkenzielynn"
type input "[PERSON_NAME]"
type input "Bentley"
type input "[EMAIL_ADDRESS][DOMAIN_NAME]"
type input "[STREET_ADDRESS][PERSON_NAME]"
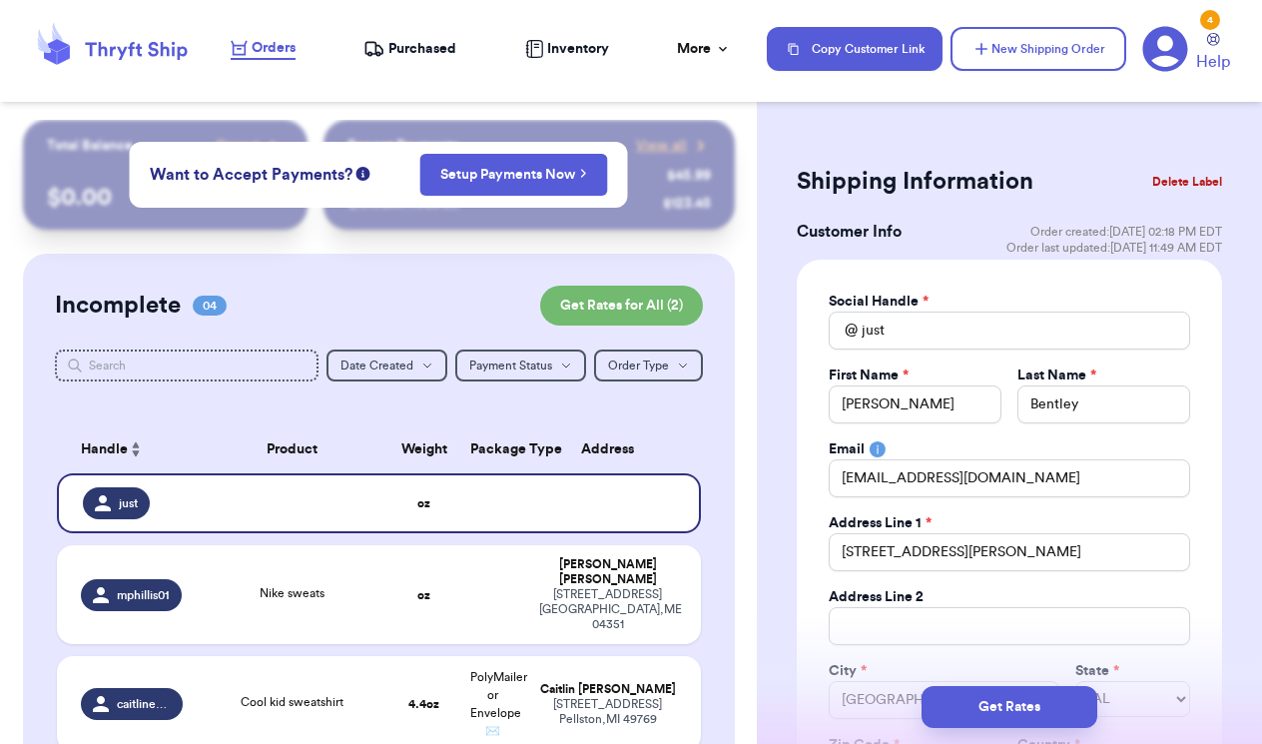
type input "[GEOGRAPHIC_DATA]"
select select "NC"
type input "27569"
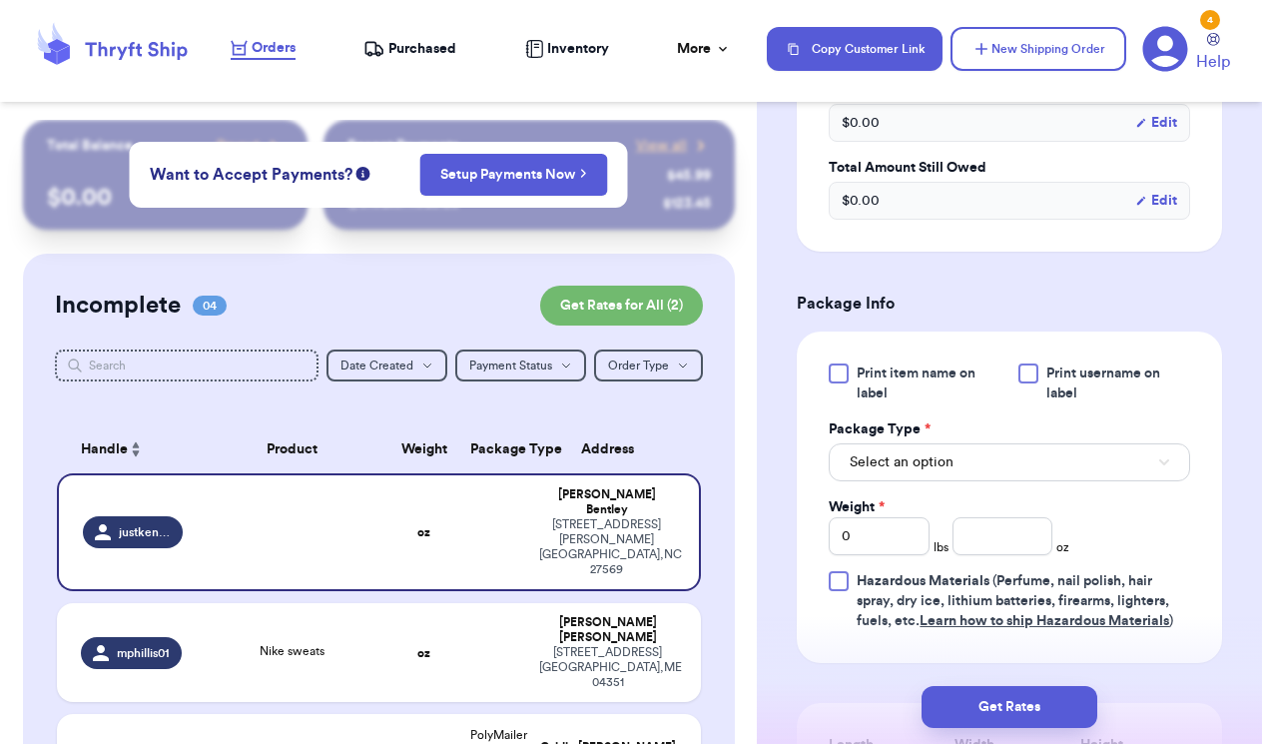
scroll to position [1079, 0]
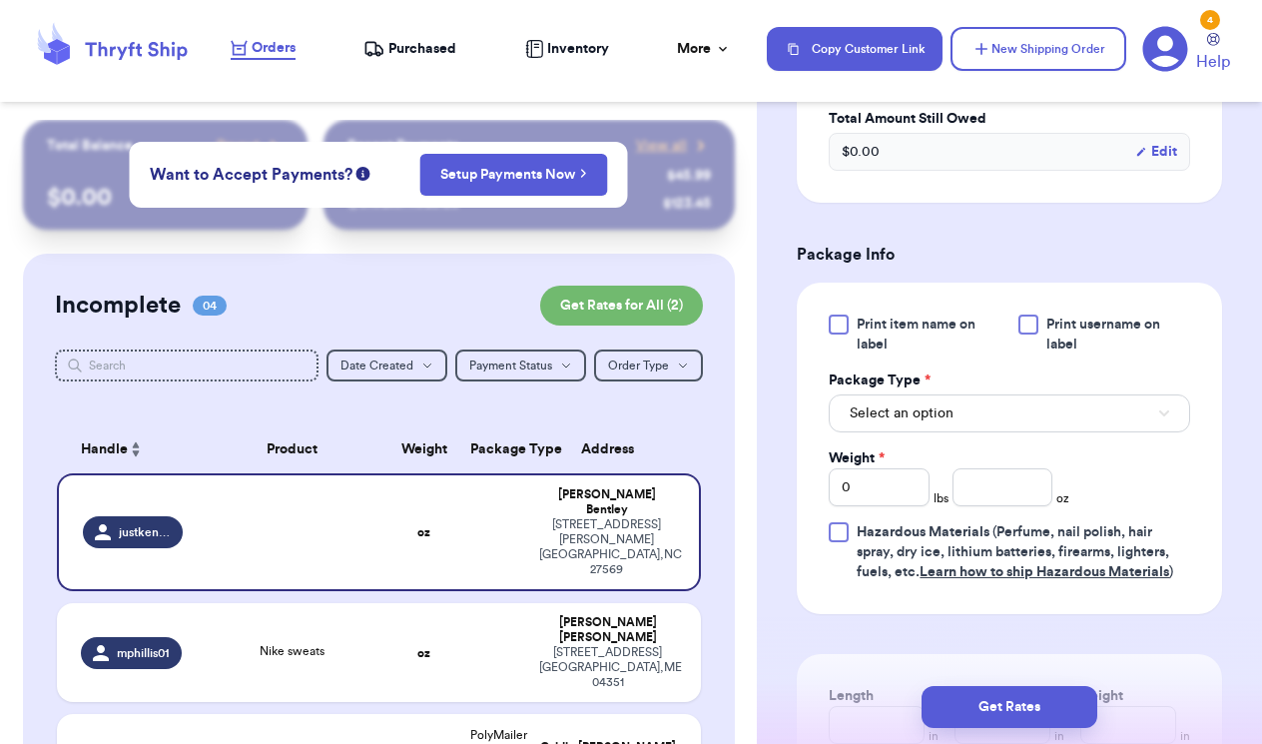
click at [919, 407] on span "Select an option" at bounding box center [901, 413] width 104 height 20
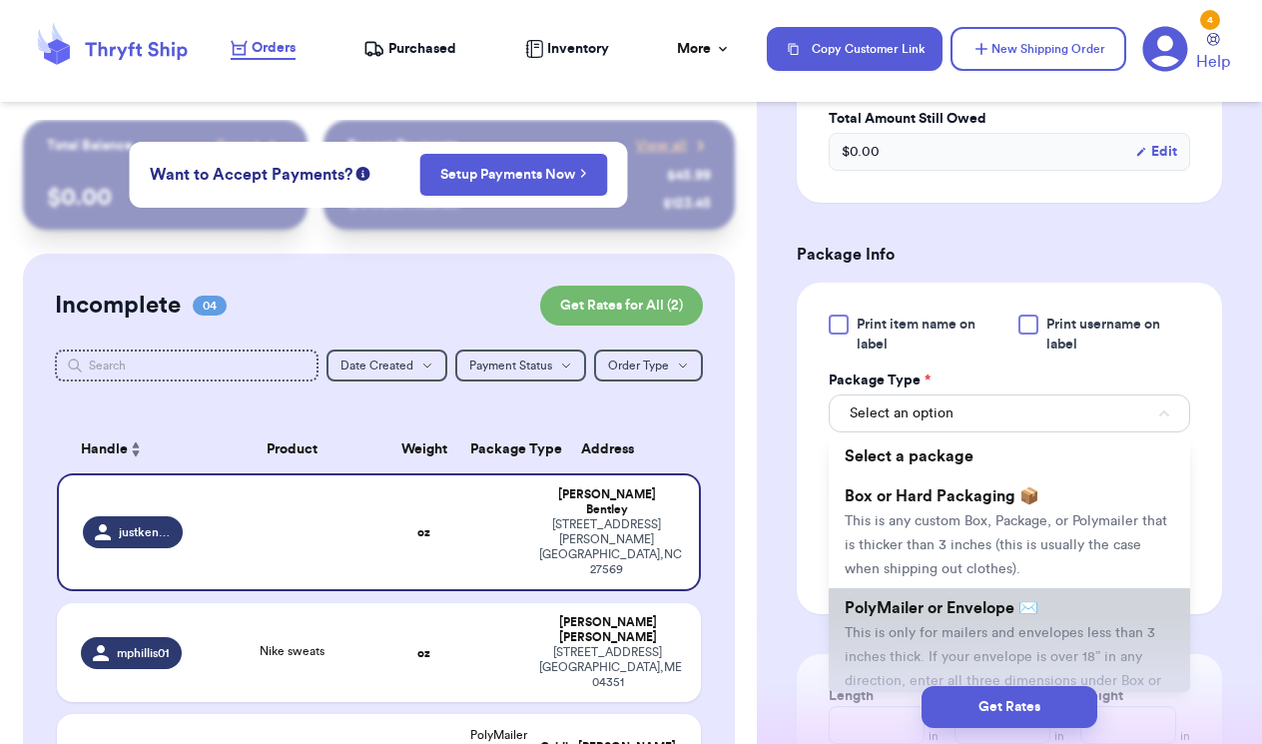
click at [885, 616] on span "PolyMailer or Envelope ✉️" at bounding box center [941, 608] width 194 height 16
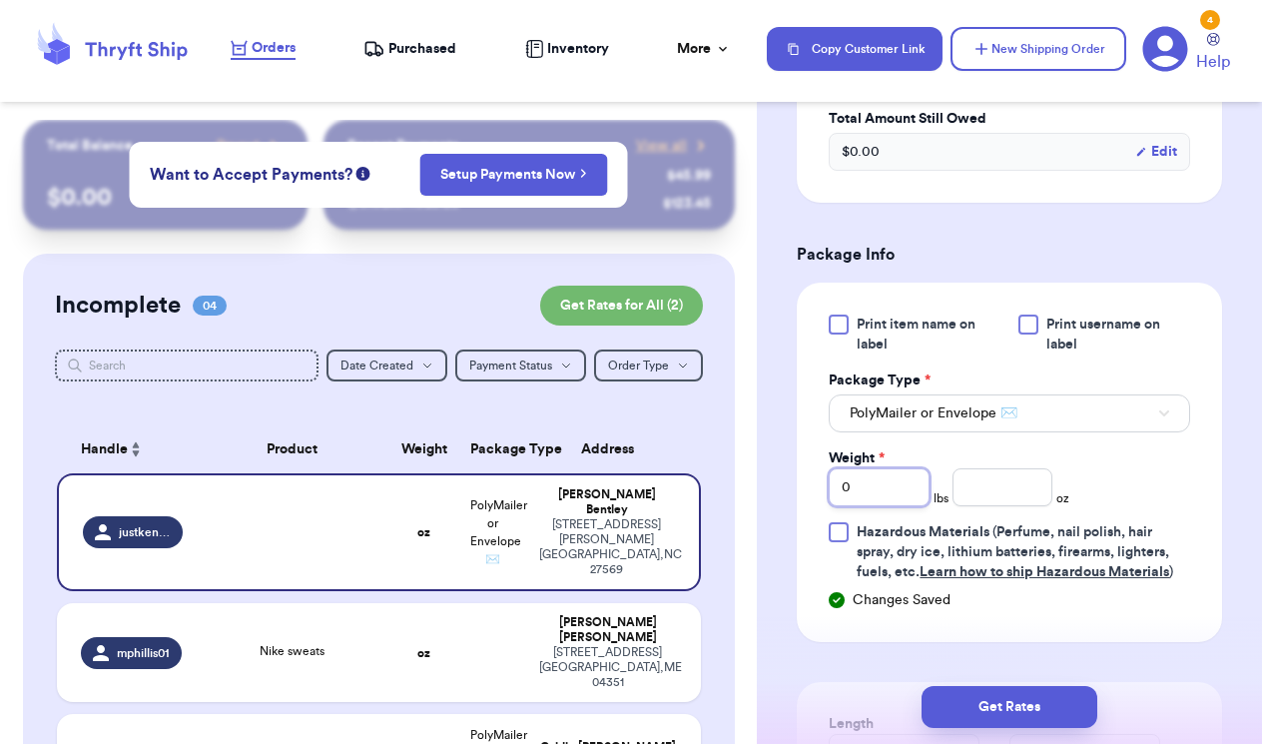
click at [882, 487] on input "0" at bounding box center [878, 487] width 101 height 38
type input "1"
click at [1020, 480] on input "number" at bounding box center [1002, 487] width 101 height 38
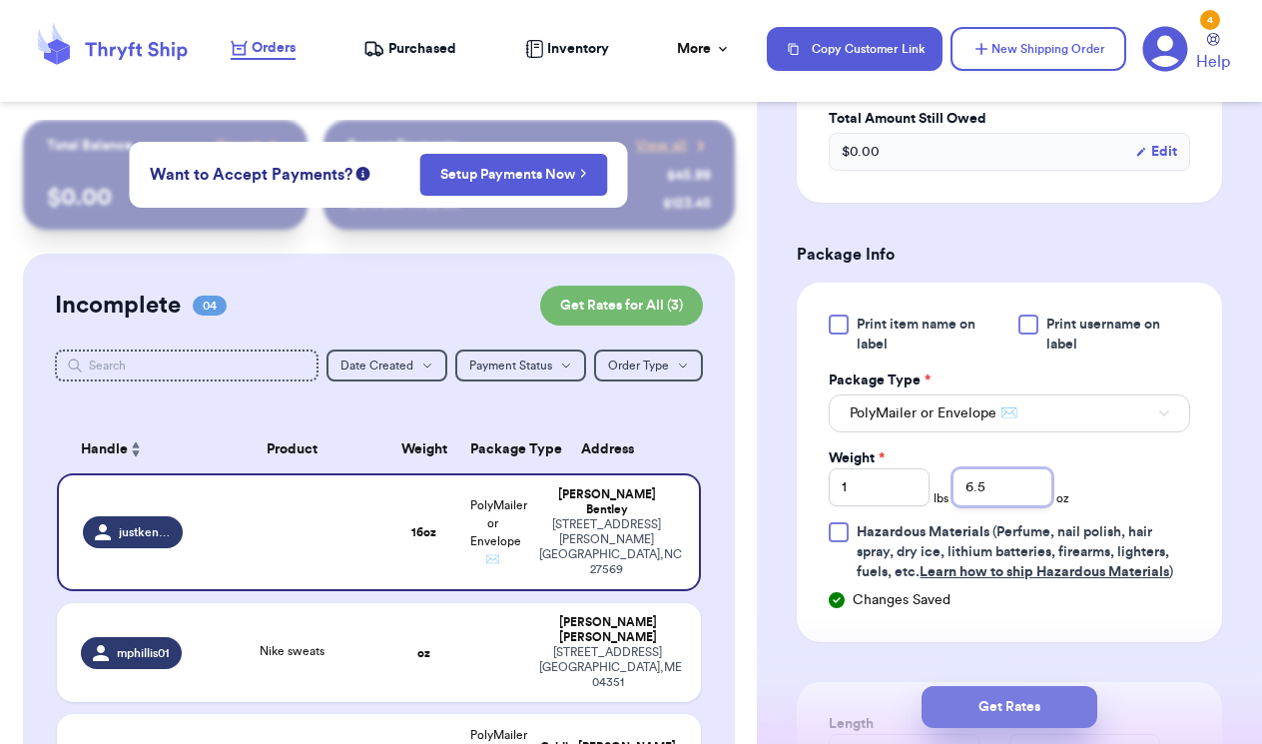
type input "6.5"
click at [1044, 701] on button "Get Rates" at bounding box center [1009, 707] width 176 height 42
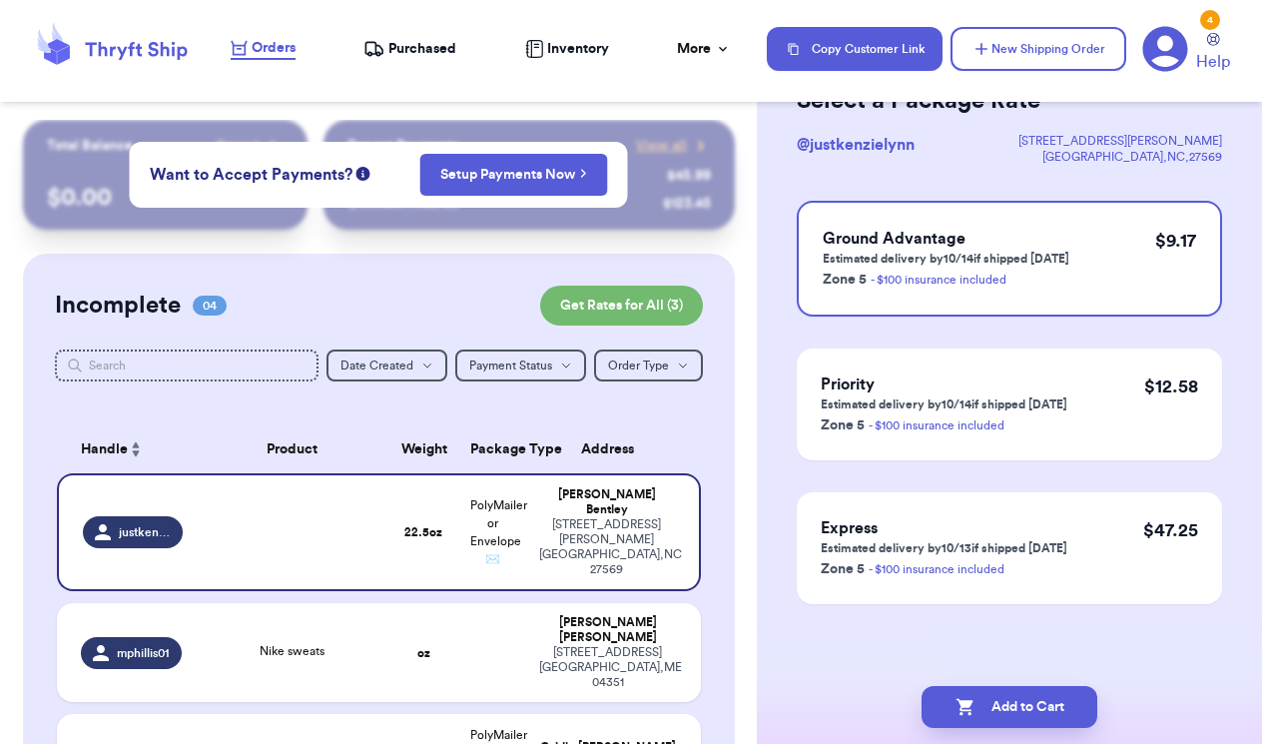
scroll to position [0, 0]
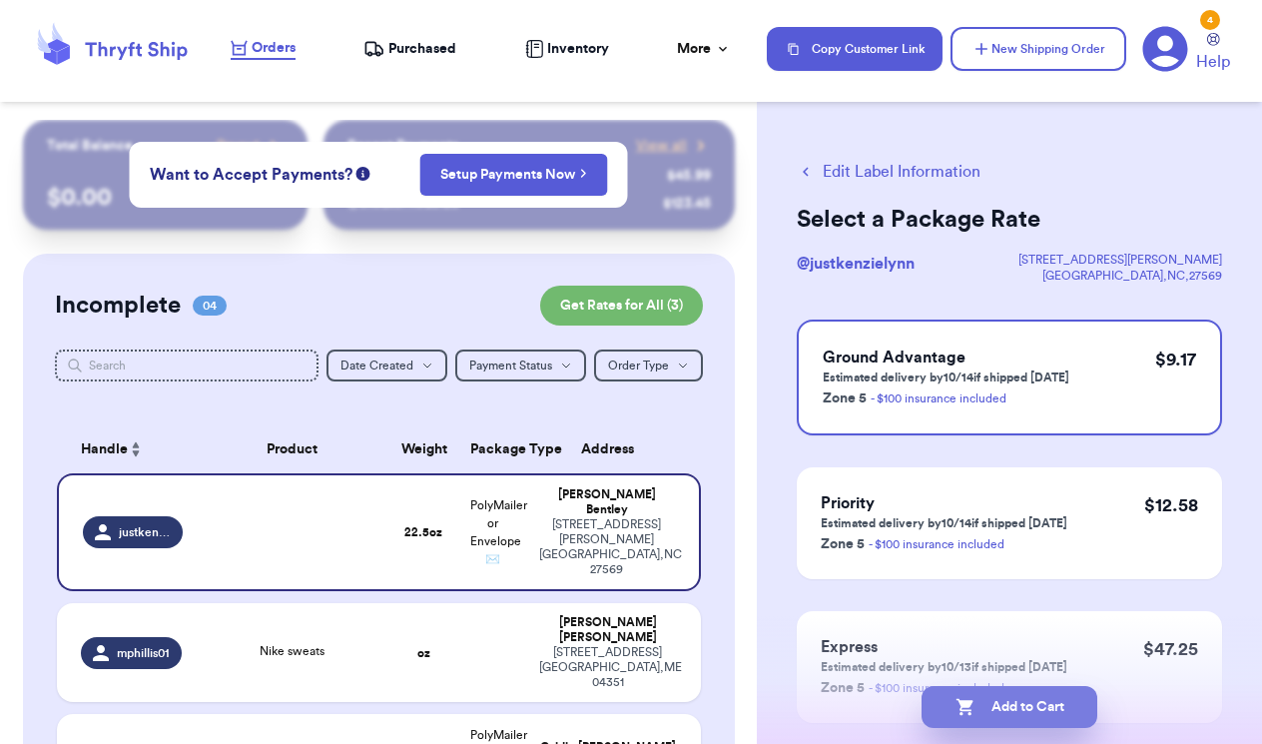
click at [1024, 705] on button "Add to Cart" at bounding box center [1009, 707] width 176 height 42
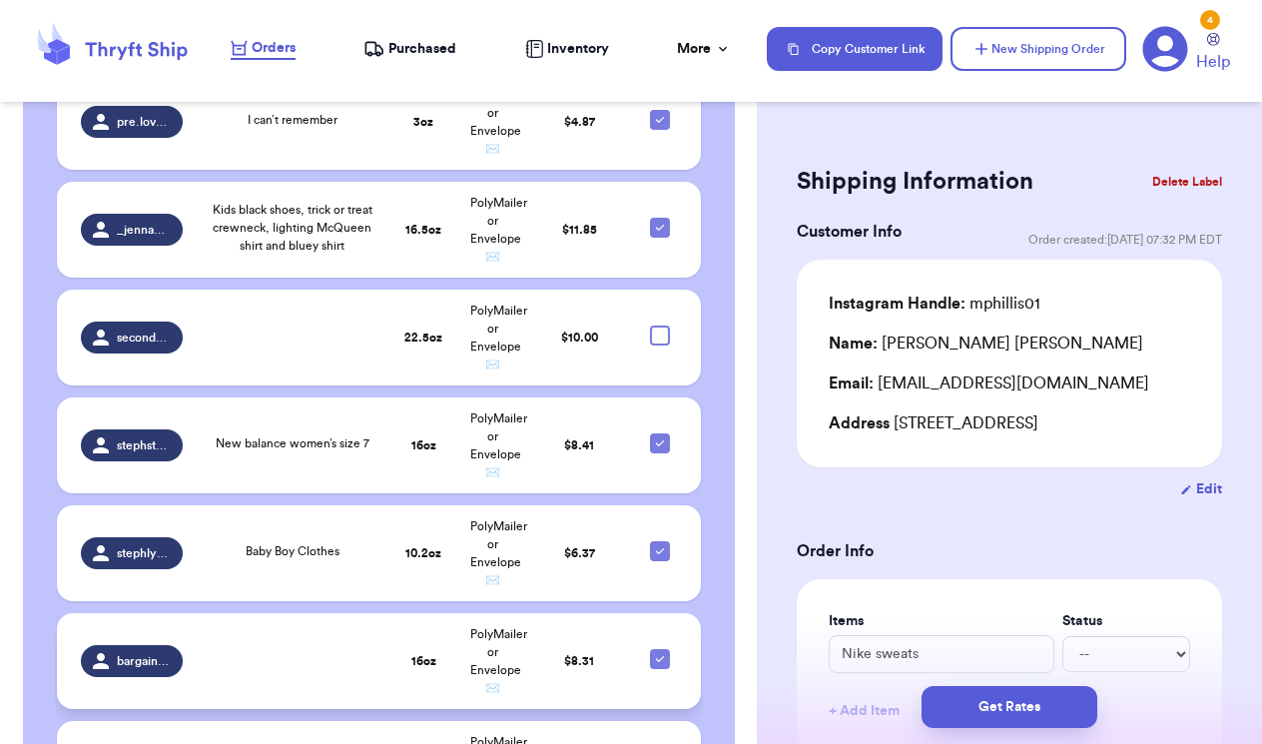
scroll to position [563, 0]
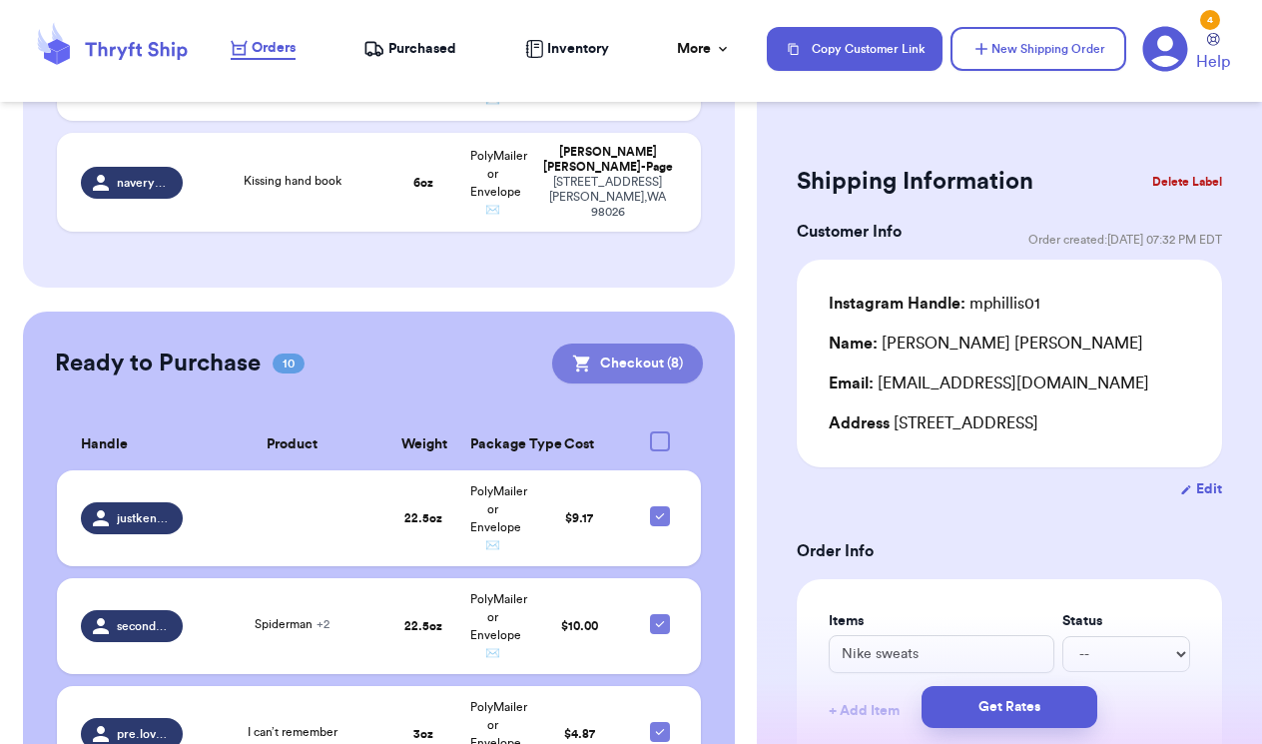
click at [618, 343] on button "Checkout ( 8 )" at bounding box center [627, 363] width 151 height 40
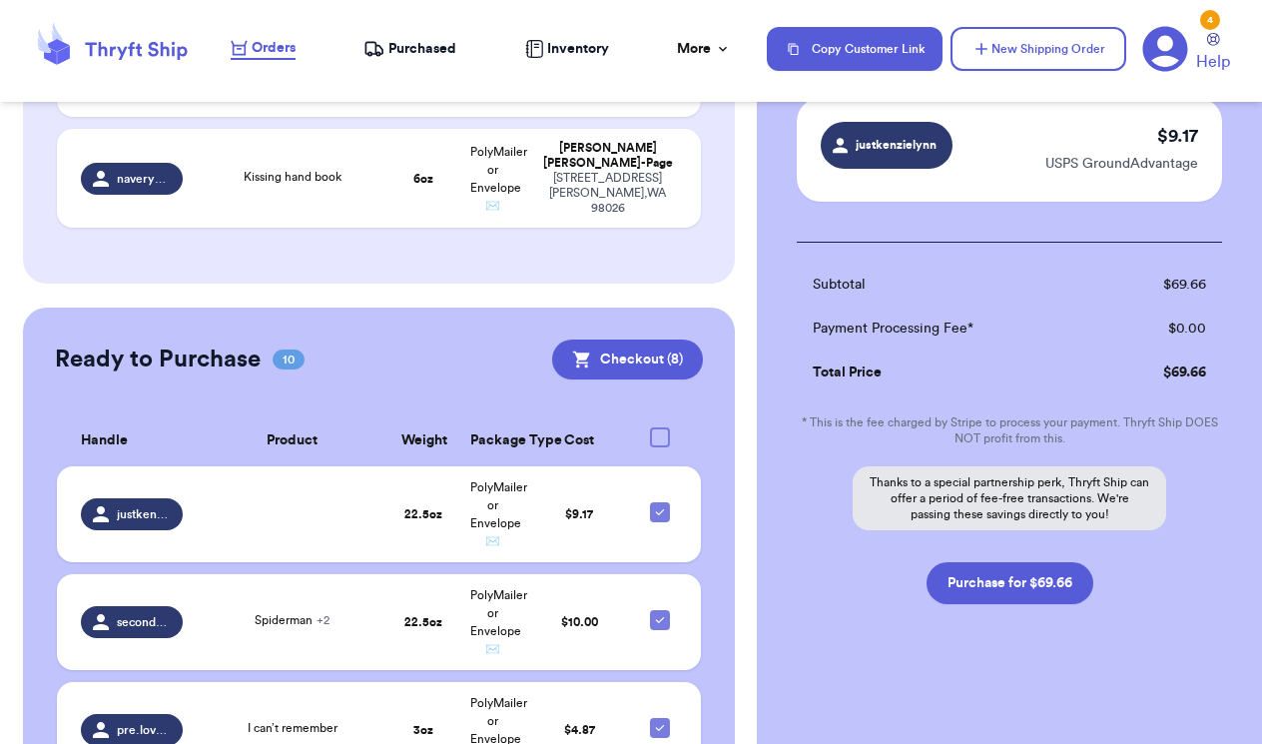
scroll to position [1122, 0]
click at [1003, 600] on button "Purchase for $69.66" at bounding box center [1009, 583] width 167 height 42
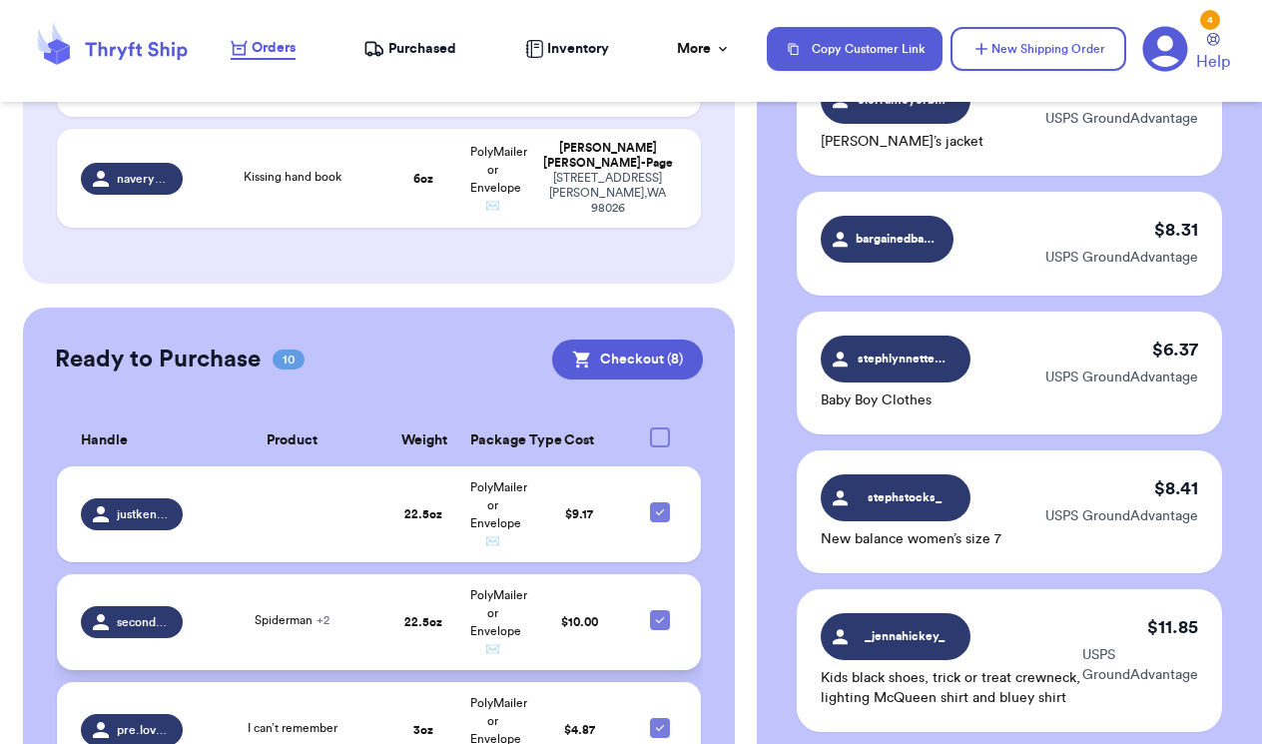
scroll to position [535, 0]
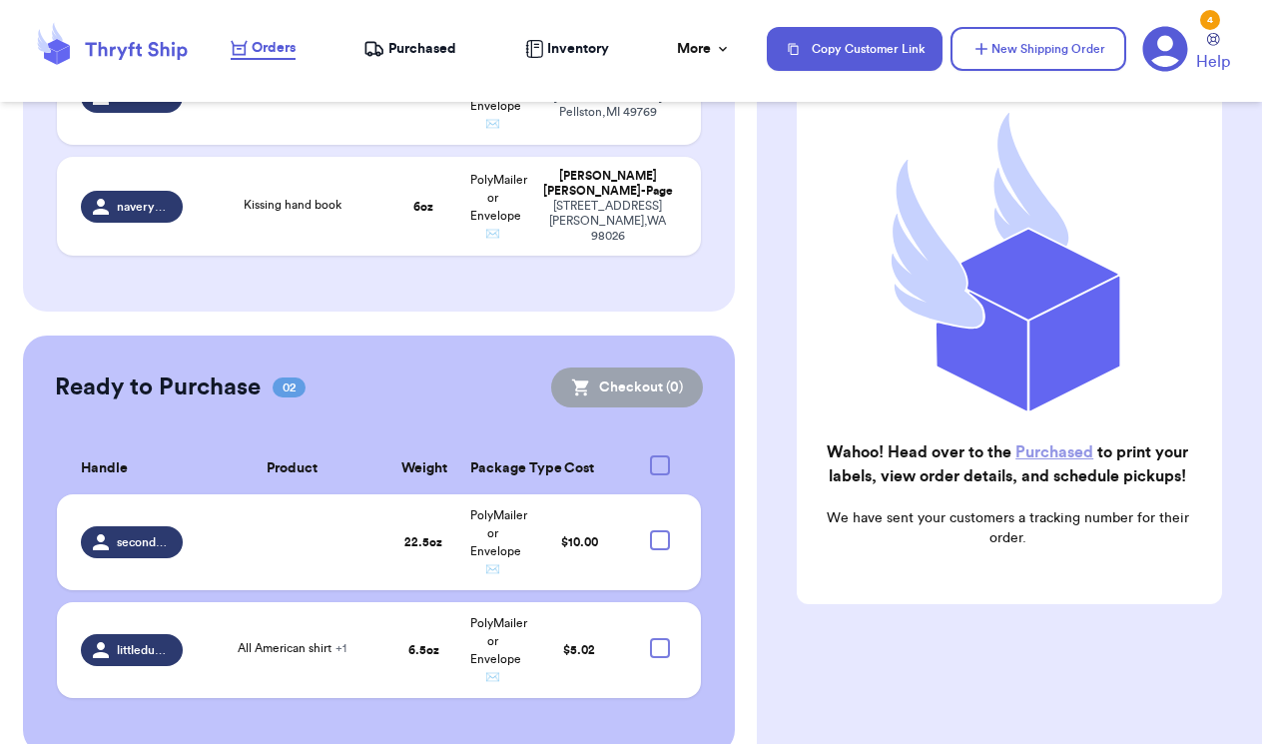
click at [399, 51] on span "Purchased" at bounding box center [422, 49] width 68 height 20
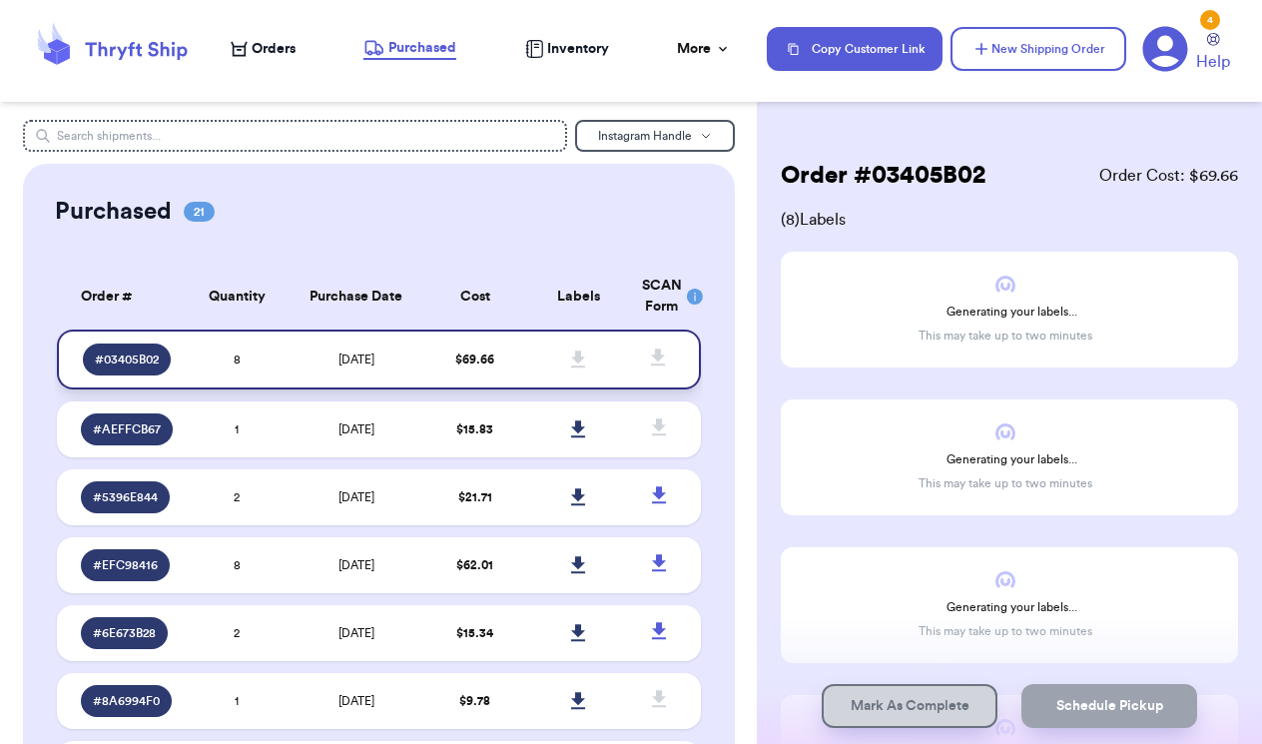
click at [577, 367] on icon at bounding box center [578, 358] width 14 height 17
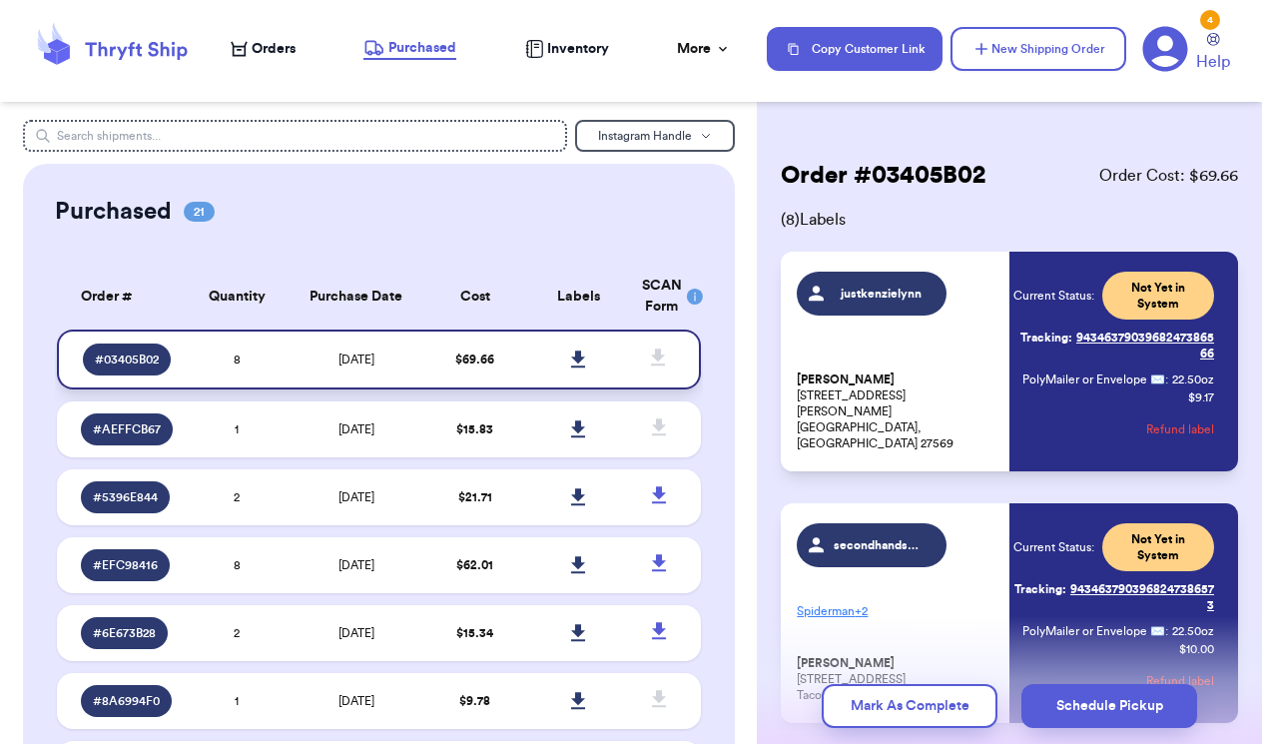
click at [579, 367] on icon at bounding box center [578, 358] width 14 height 17
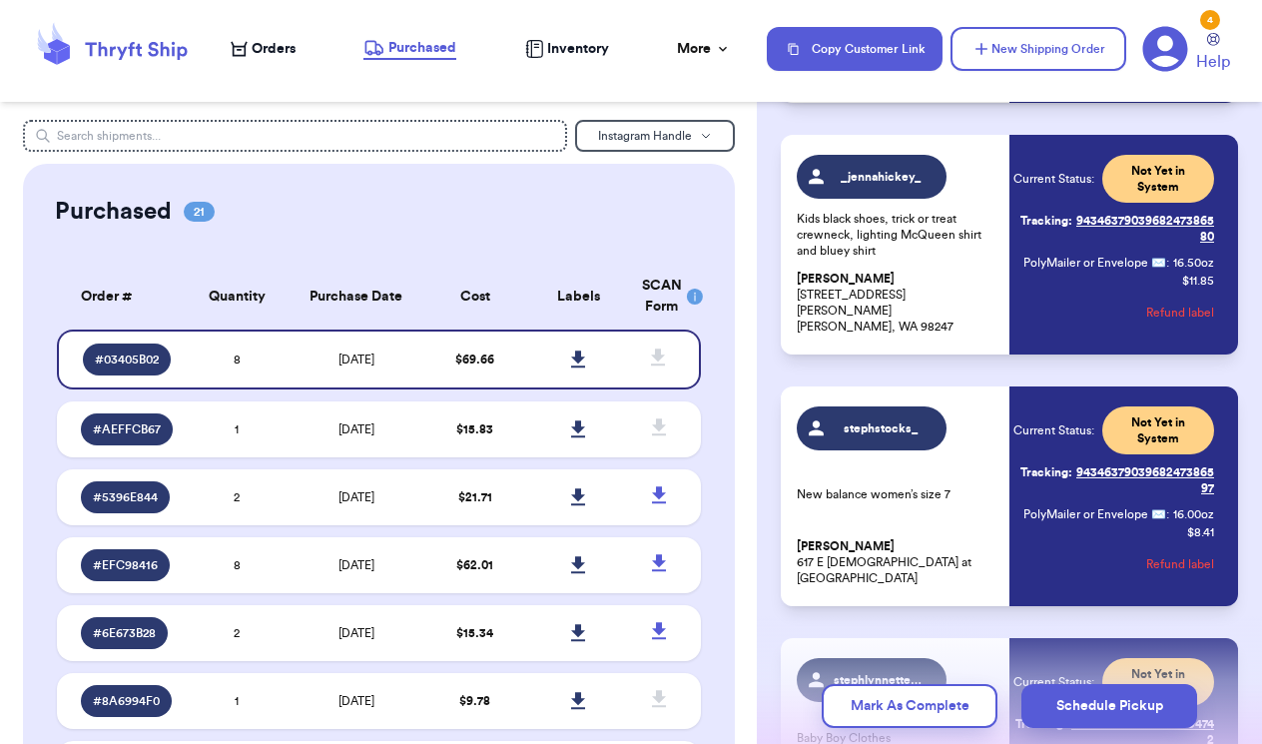
scroll to position [867, 0]
